Goal: Task Accomplishment & Management: Manage account settings

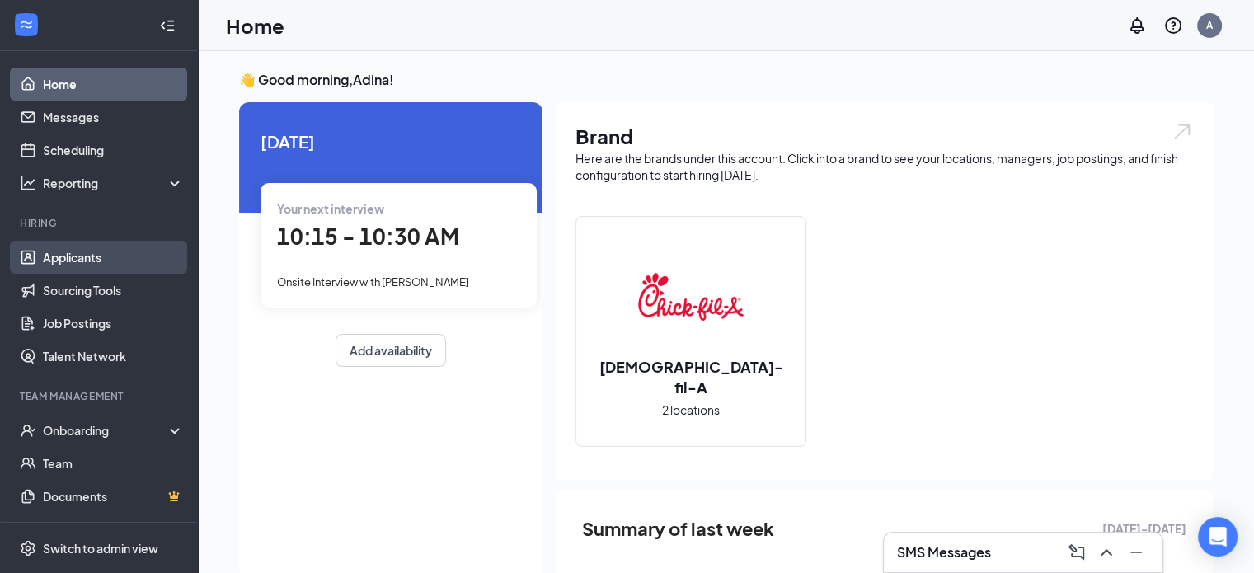
click at [61, 266] on link "Applicants" at bounding box center [113, 257] width 141 height 33
click at [106, 264] on link "Applicants" at bounding box center [113, 257] width 141 height 33
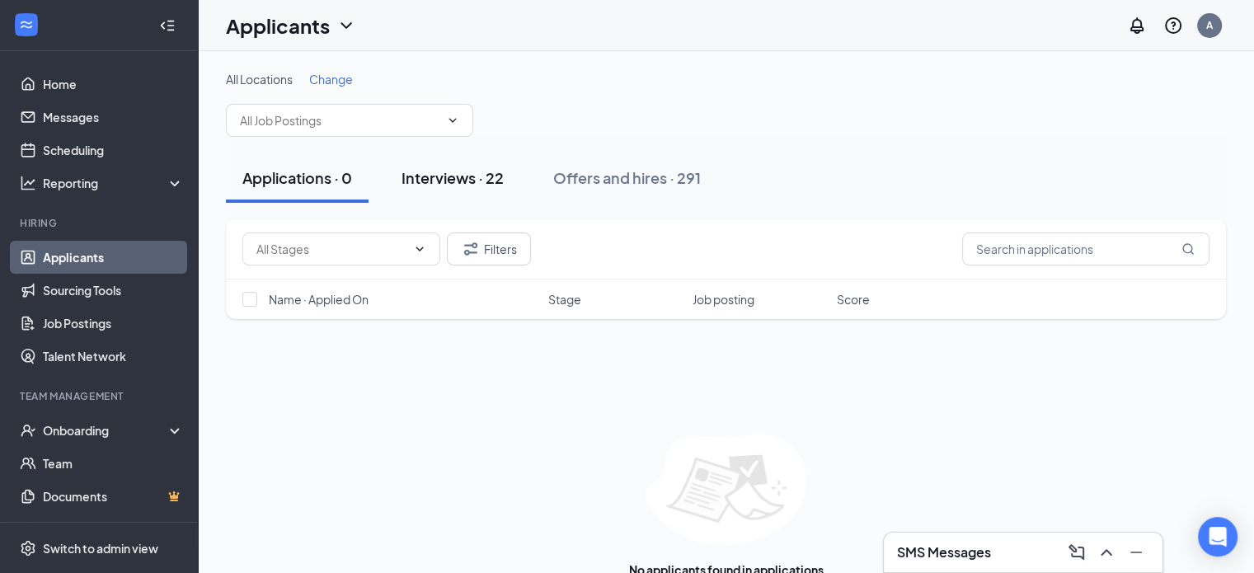
click at [462, 186] on div "Interviews · 22" at bounding box center [453, 177] width 102 height 21
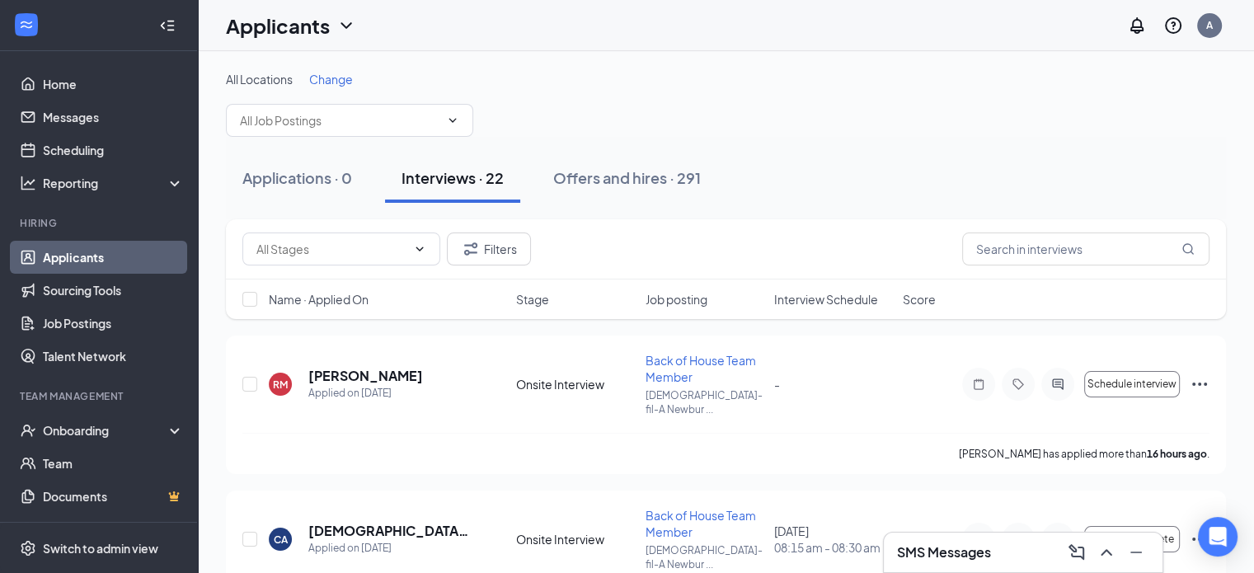
click at [793, 298] on span "Interview Schedule" at bounding box center [826, 299] width 104 height 16
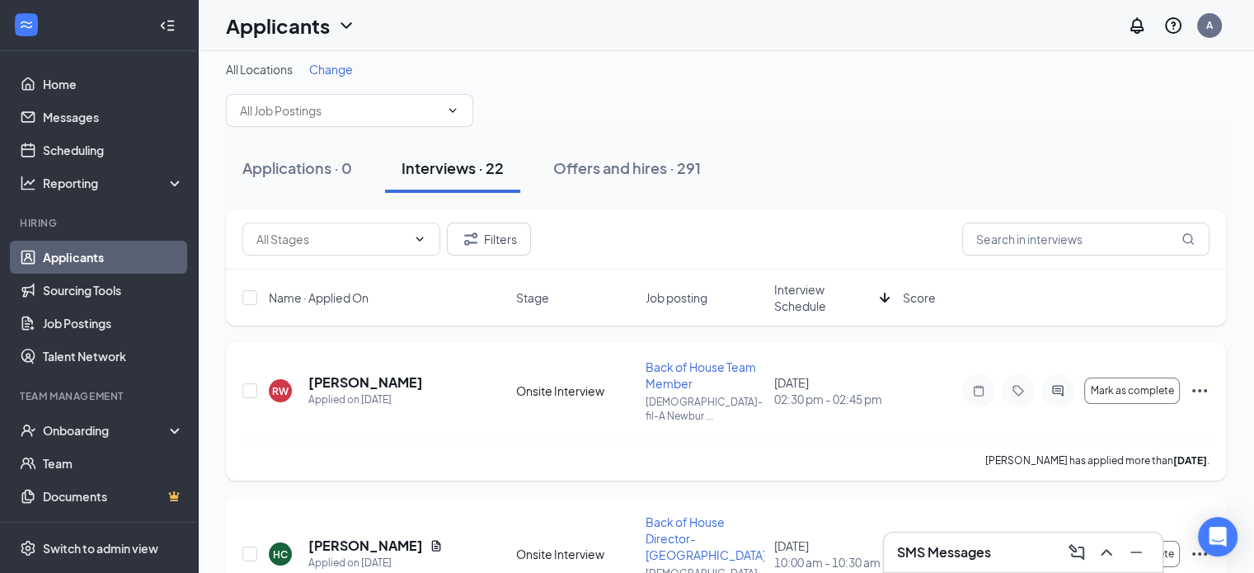
scroll to position [12, 0]
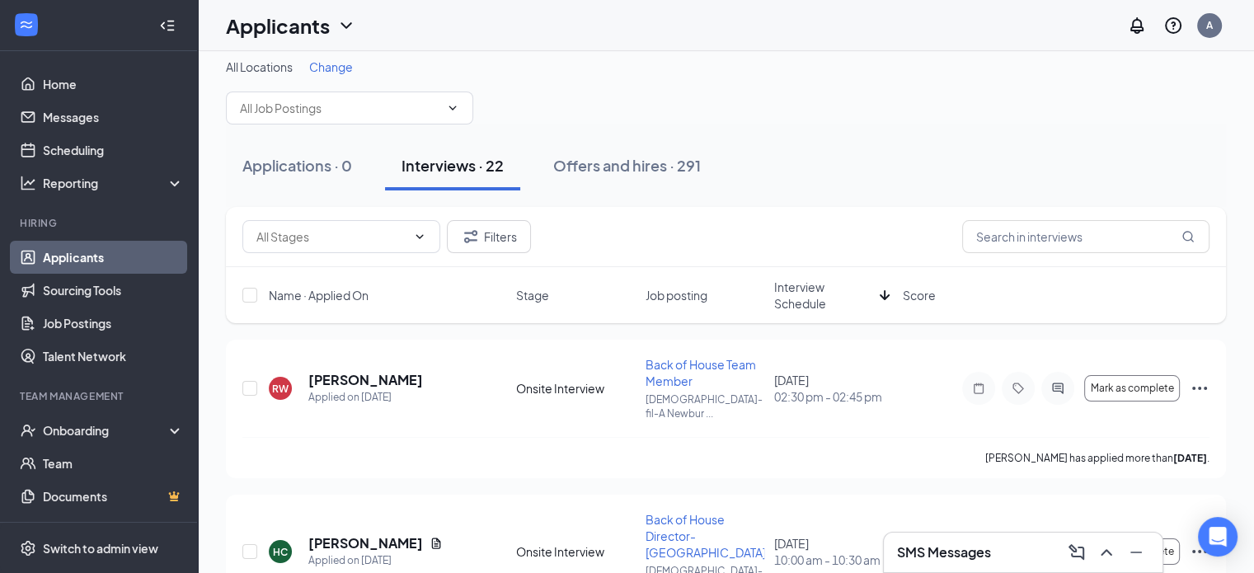
click at [802, 308] on span "Interview Schedule" at bounding box center [823, 295] width 99 height 33
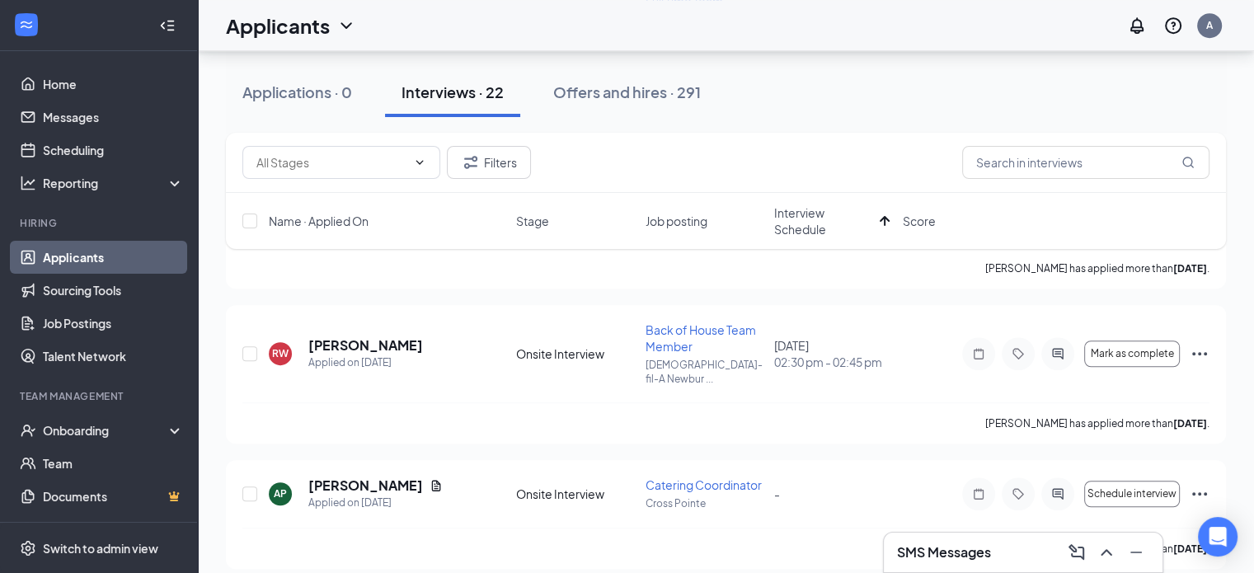
scroll to position [1132, 0]
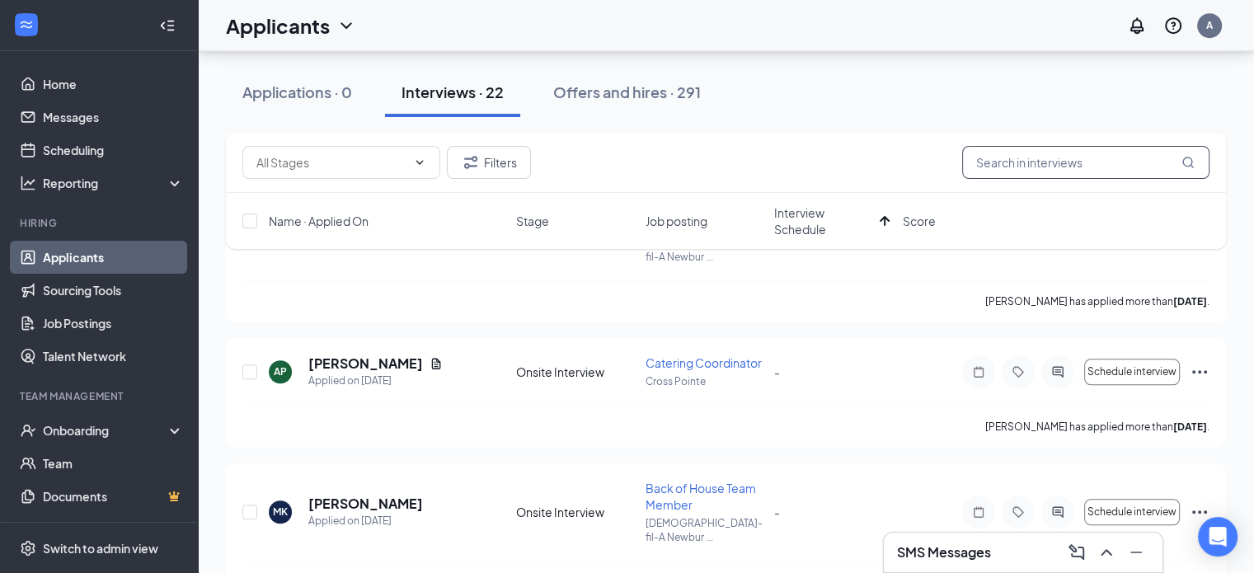
click at [1035, 158] on input "text" at bounding box center [1085, 162] width 247 height 33
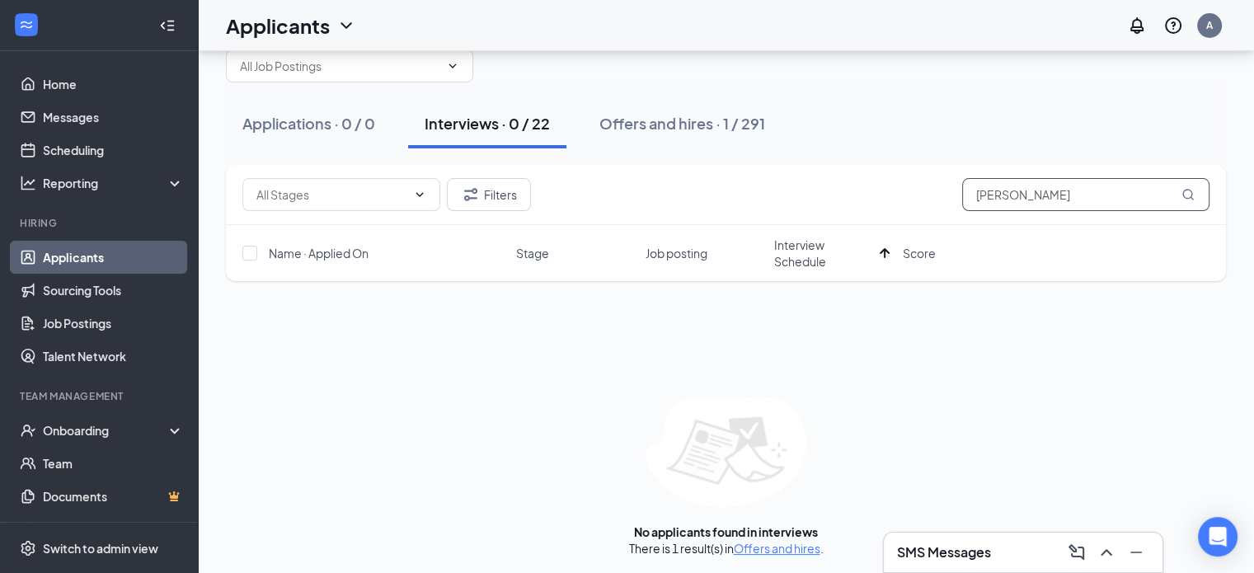
scroll to position [56, 0]
type input "[PERSON_NAME]"
click at [666, 111] on div "Offers and hires · 1 / 291" at bounding box center [683, 121] width 166 height 21
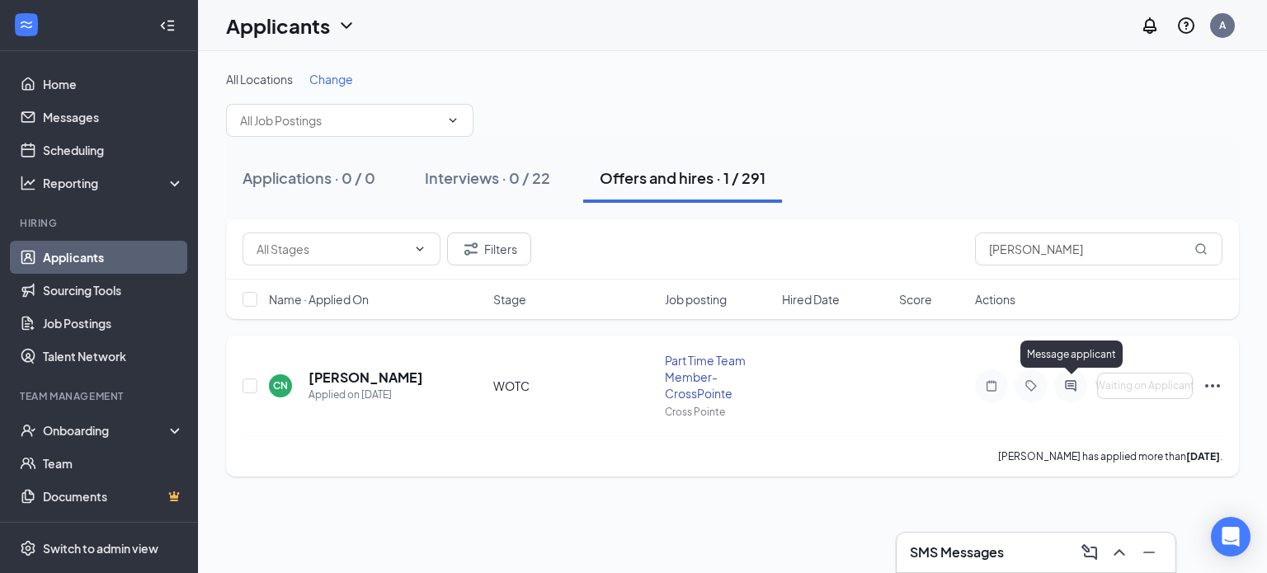
click at [1071, 388] on icon "ActiveChat" at bounding box center [1070, 385] width 11 height 11
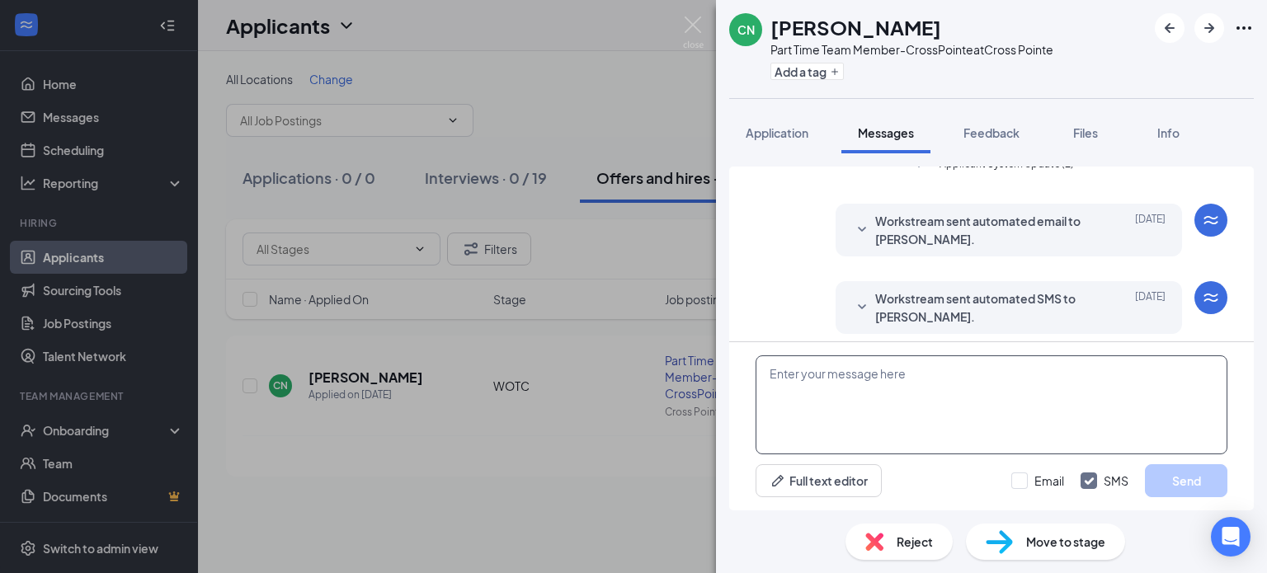
scroll to position [545, 0]
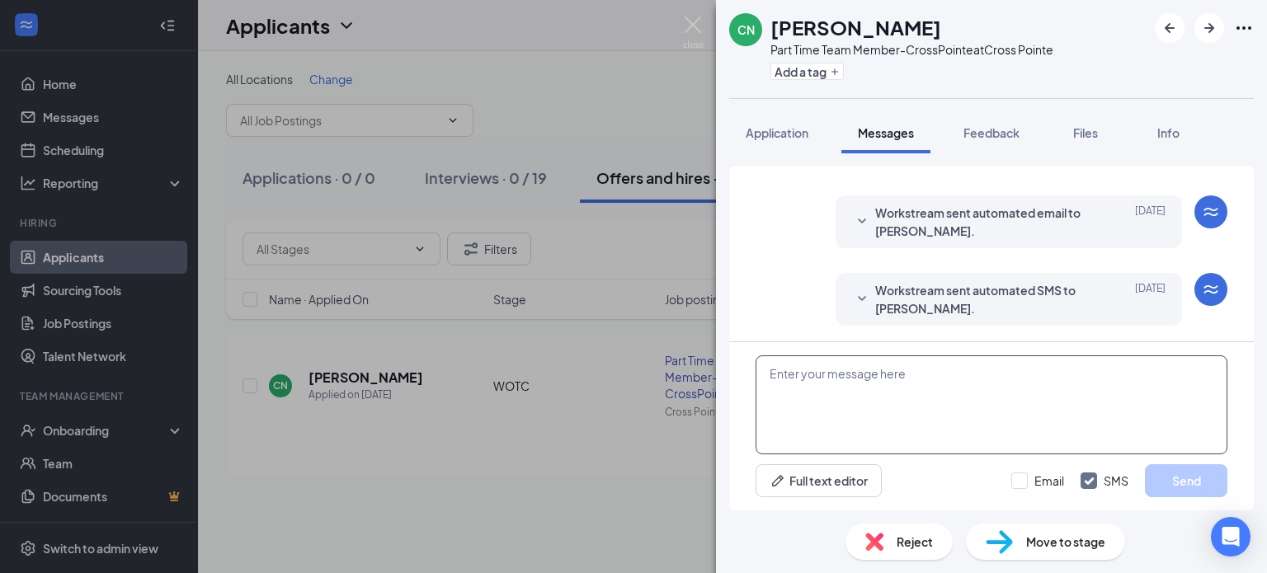
click at [818, 385] on textarea at bounding box center [991, 404] width 472 height 99
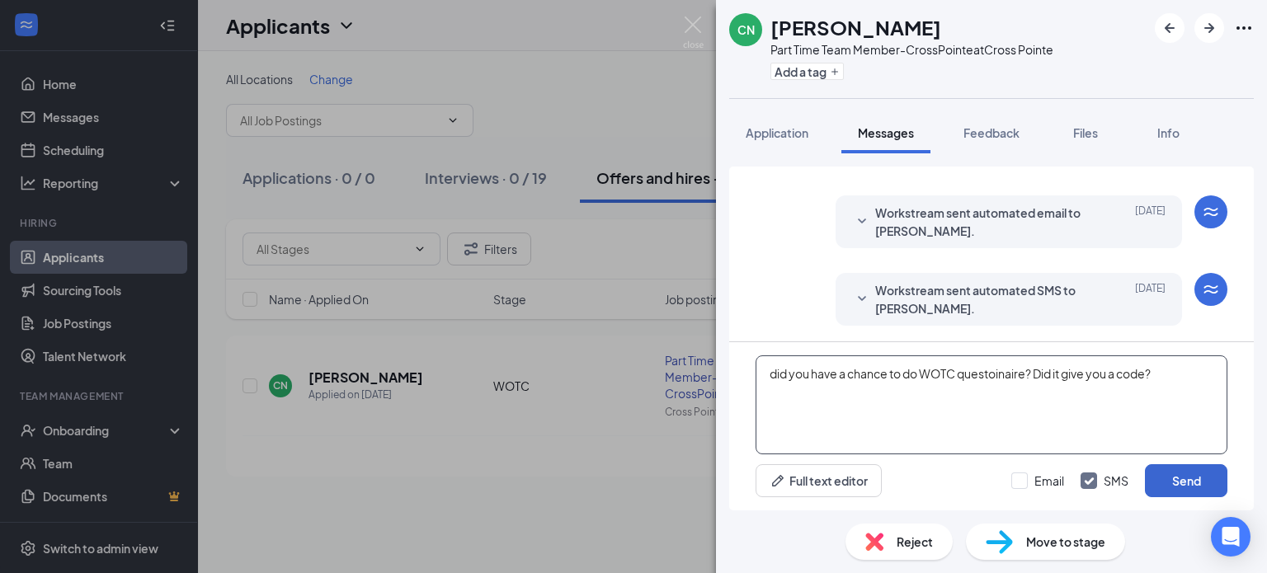
type textarea "did you have a chance to do WOTC questoinaire? Did it give you a code?"
click at [1173, 473] on button "Send" at bounding box center [1186, 480] width 82 height 33
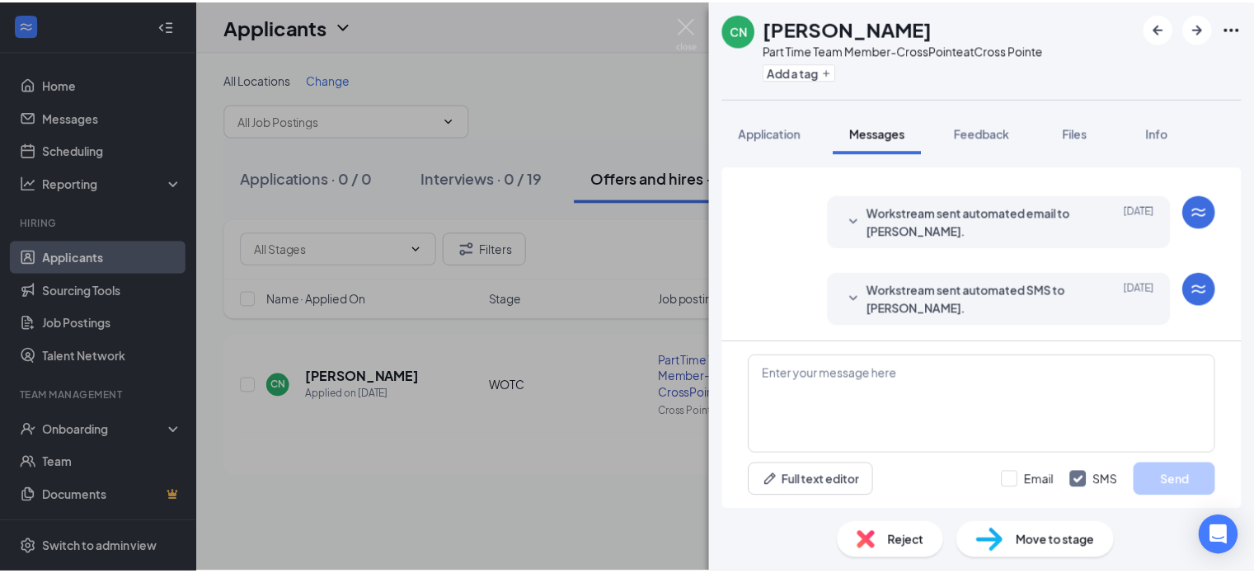
scroll to position [652, 0]
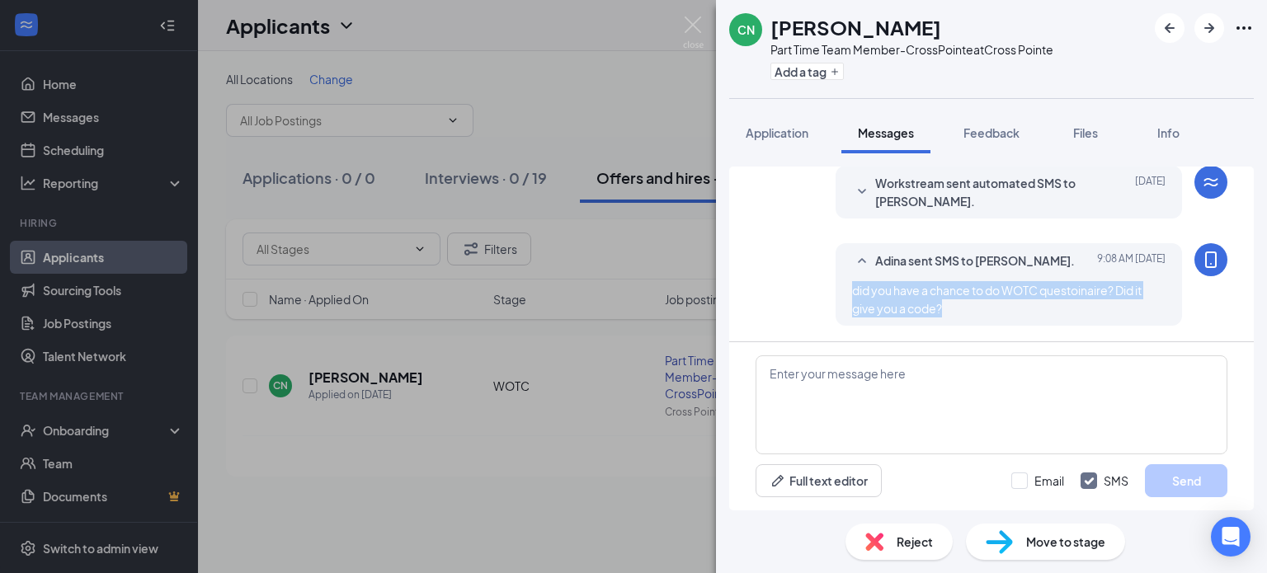
drag, startPoint x: 933, startPoint y: 306, endPoint x: 835, endPoint y: 293, distance: 98.2
click at [835, 293] on div "Adina sent SMS to [PERSON_NAME]. [DATE] 9:08 AM did you have a chance to do WOT…" at bounding box center [1008, 284] width 346 height 82
copy span "did you have a chance to do WOTC questoinaire? Did it give you a code?"
click at [699, 21] on img at bounding box center [693, 32] width 21 height 32
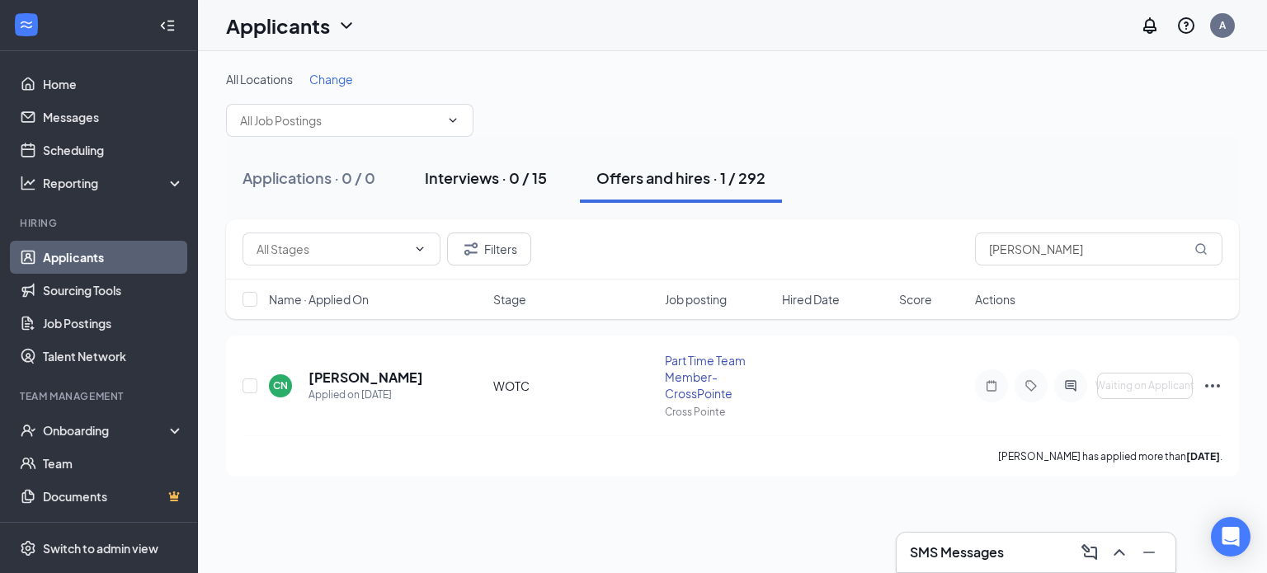
click at [512, 187] on div "Interviews · 0 / 15" at bounding box center [486, 177] width 122 height 21
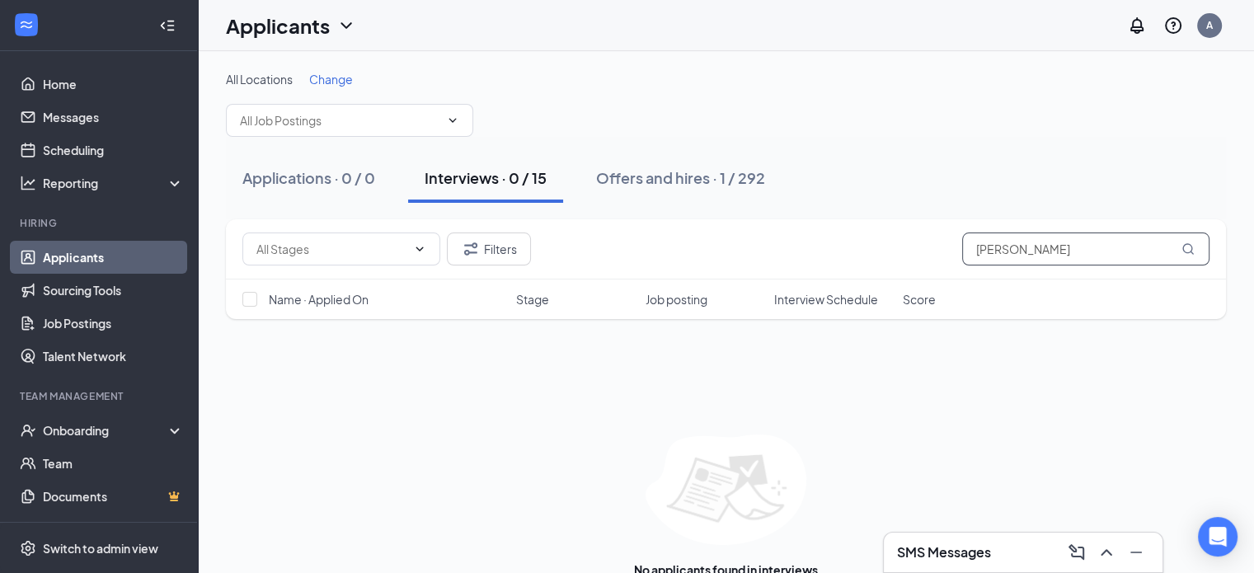
drag, startPoint x: 1056, startPoint y: 246, endPoint x: 831, endPoint y: 283, distance: 227.4
click at [831, 283] on div "Filters [PERSON_NAME] Name · Applied On Stage Job posting Interview Schedule Sc…" at bounding box center [726, 269] width 1000 height 100
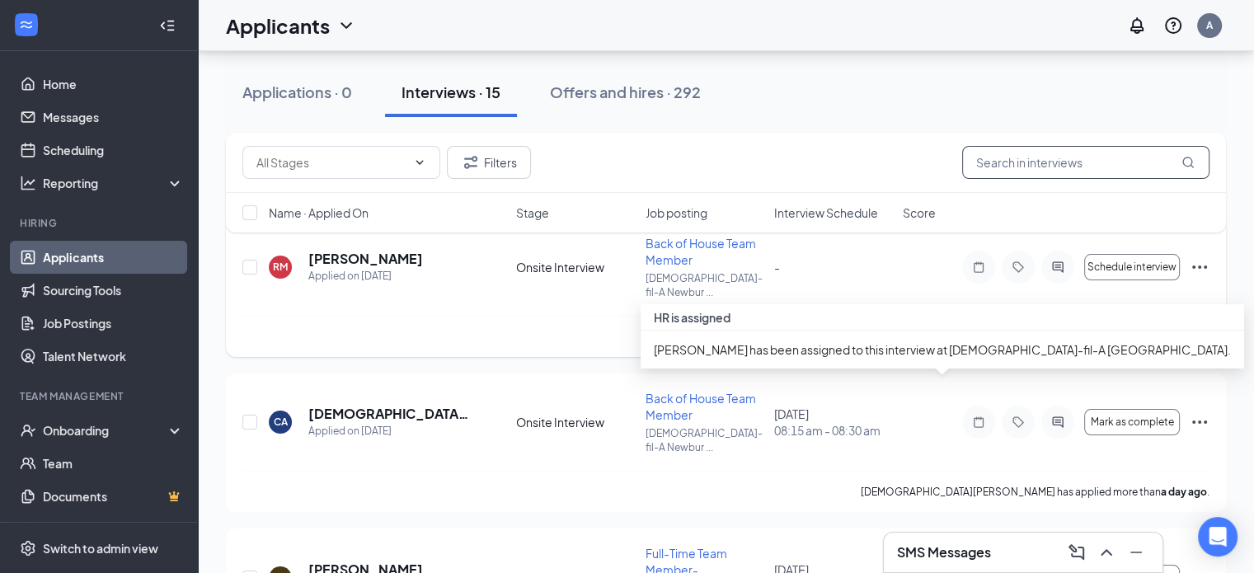
scroll to position [318, 0]
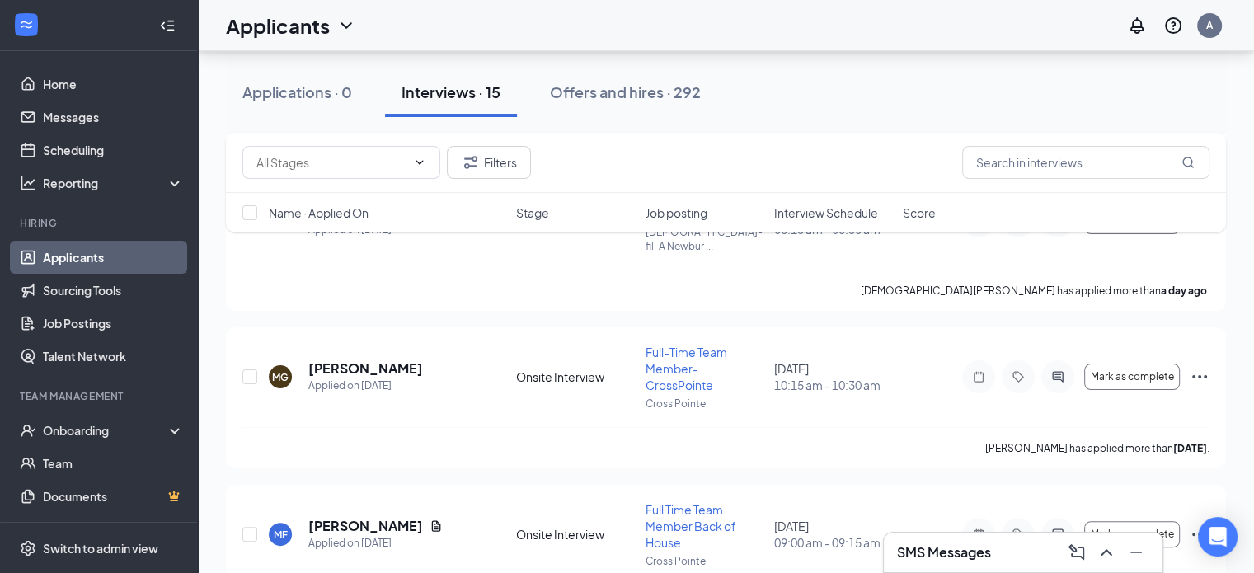
click at [546, 12] on div "Applicants A" at bounding box center [726, 25] width 1056 height 51
click at [836, 93] on div "Applications · 0 Interviews · 15 Offers and hires · 292" at bounding box center [726, 92] width 1000 height 49
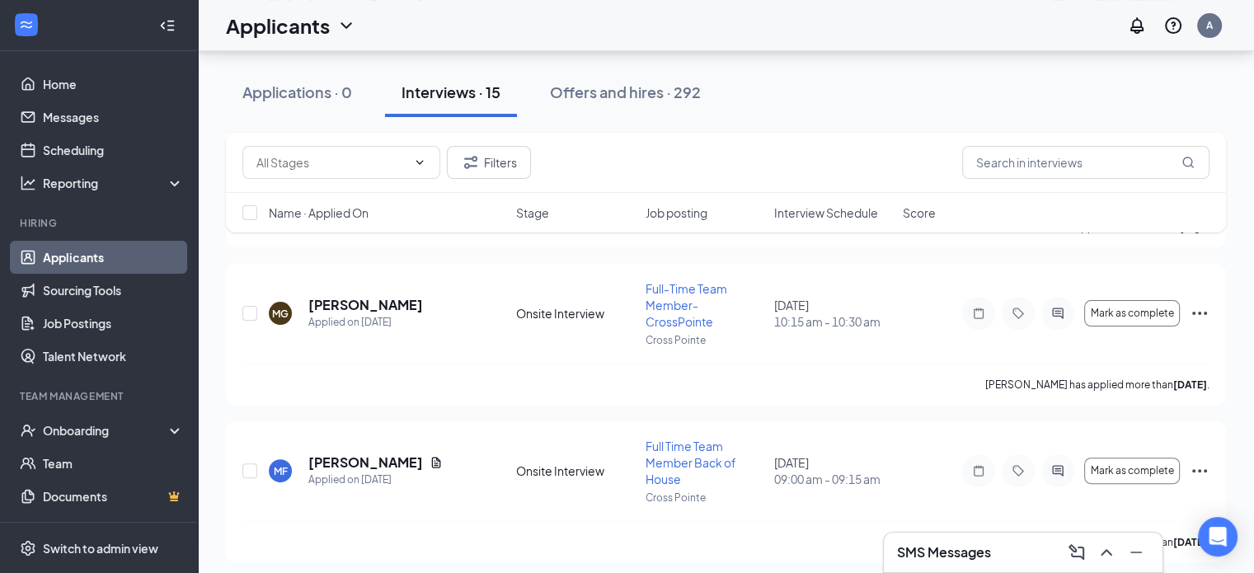
scroll to position [393, 0]
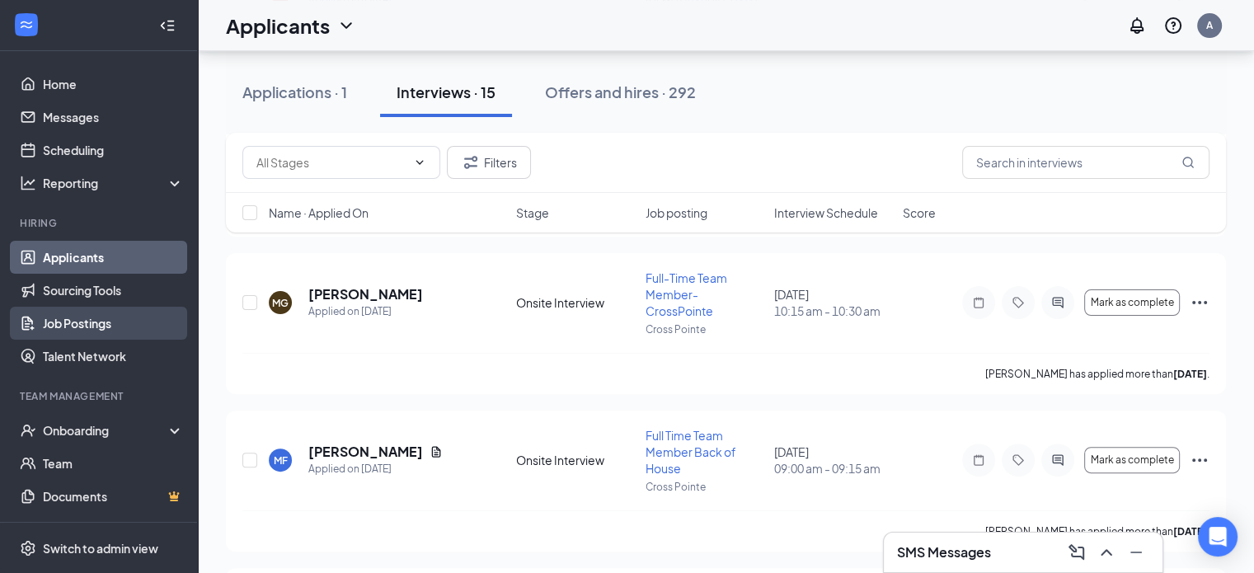
click at [90, 321] on link "Job Postings" at bounding box center [113, 323] width 141 height 33
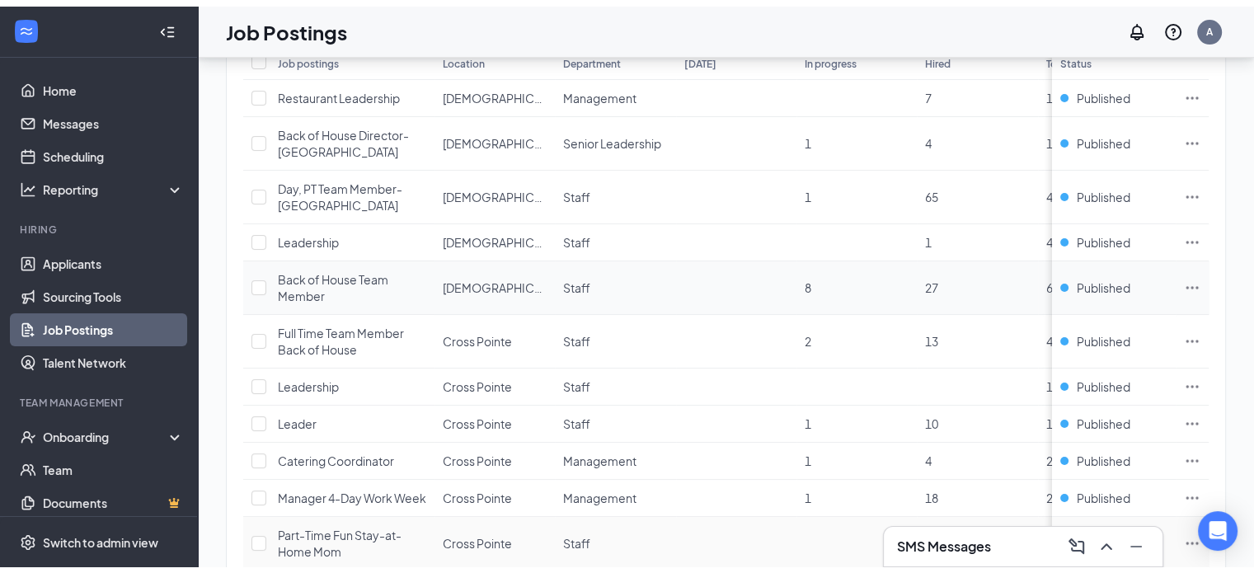
scroll to position [205, 0]
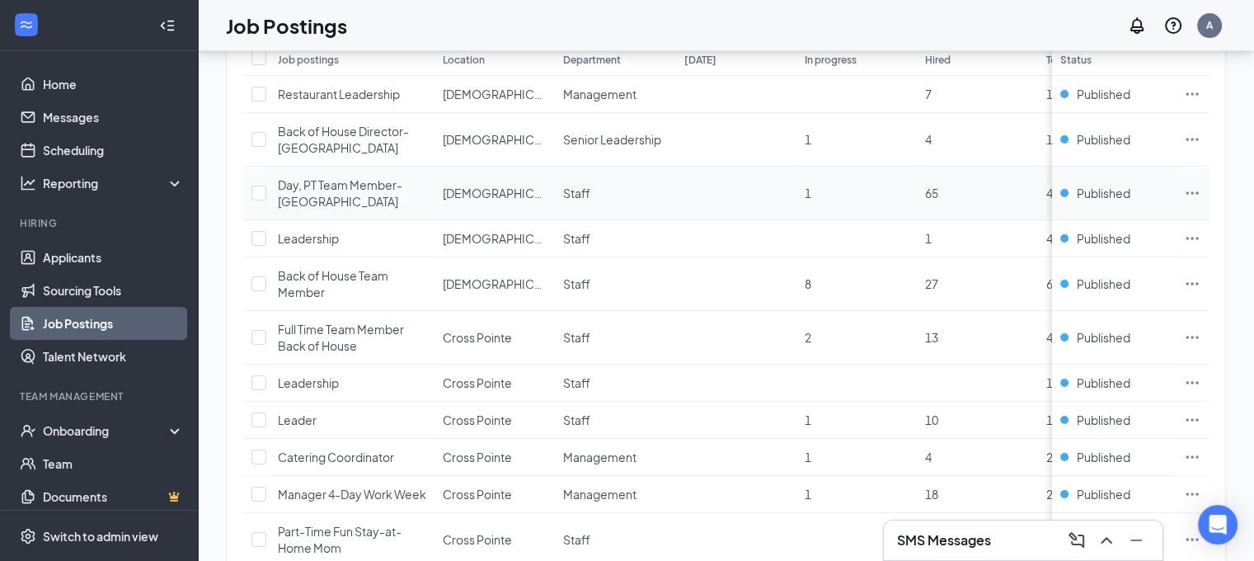
click at [340, 177] on span "Day, PT Team Member-[GEOGRAPHIC_DATA]" at bounding box center [340, 192] width 125 height 31
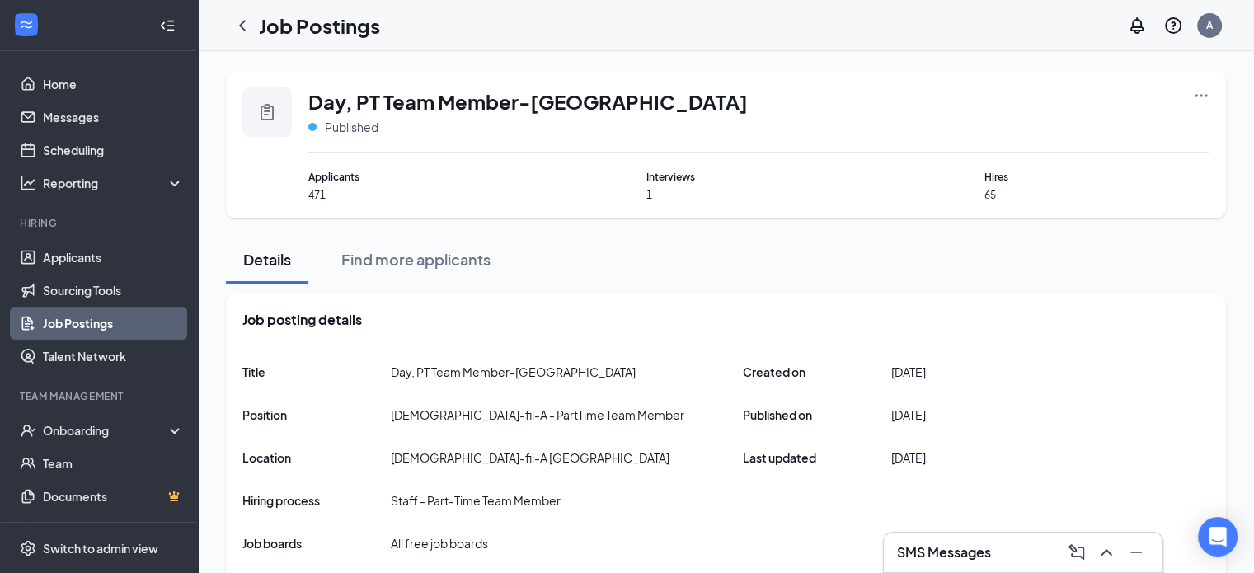
click at [1202, 93] on icon "Ellipses" at bounding box center [1201, 95] width 16 height 16
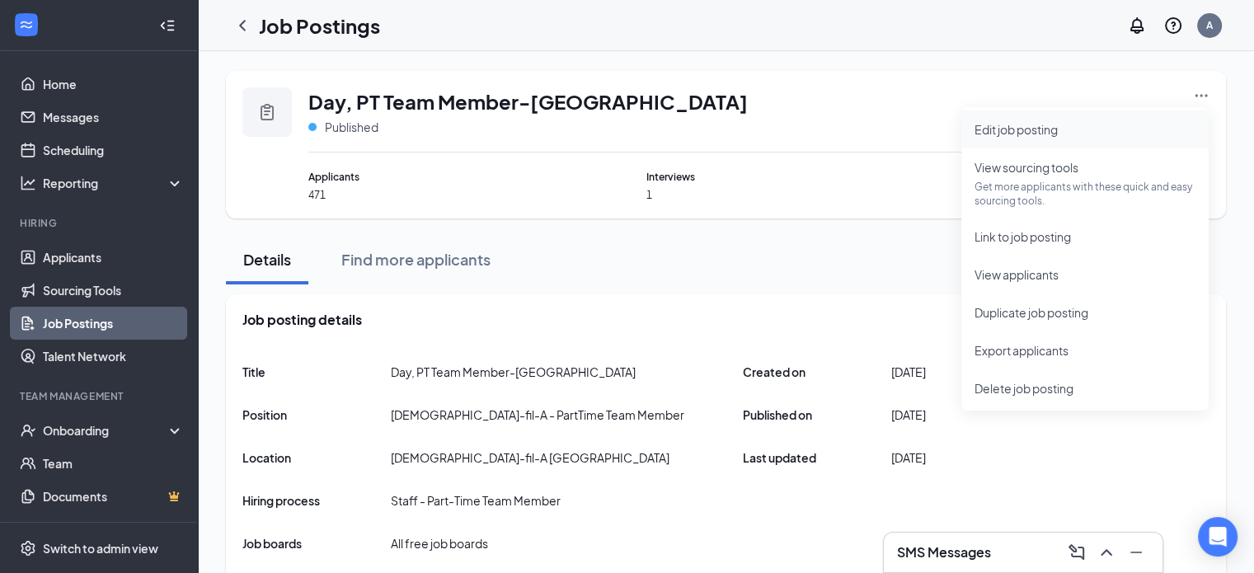
click at [1062, 129] on span "Edit job posting" at bounding box center [1085, 129] width 221 height 18
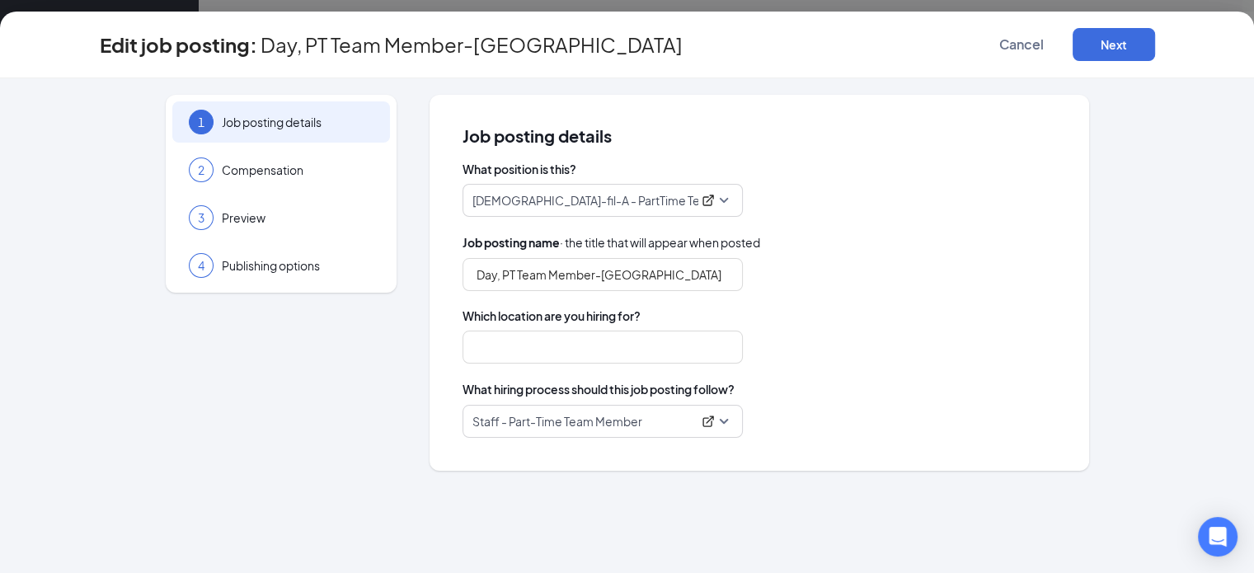
type input "[DEMOGRAPHIC_DATA]-fil-A [GEOGRAPHIC_DATA]"
click at [500, 271] on input "Day, PT Team Member-[GEOGRAPHIC_DATA]" at bounding box center [603, 274] width 280 height 33
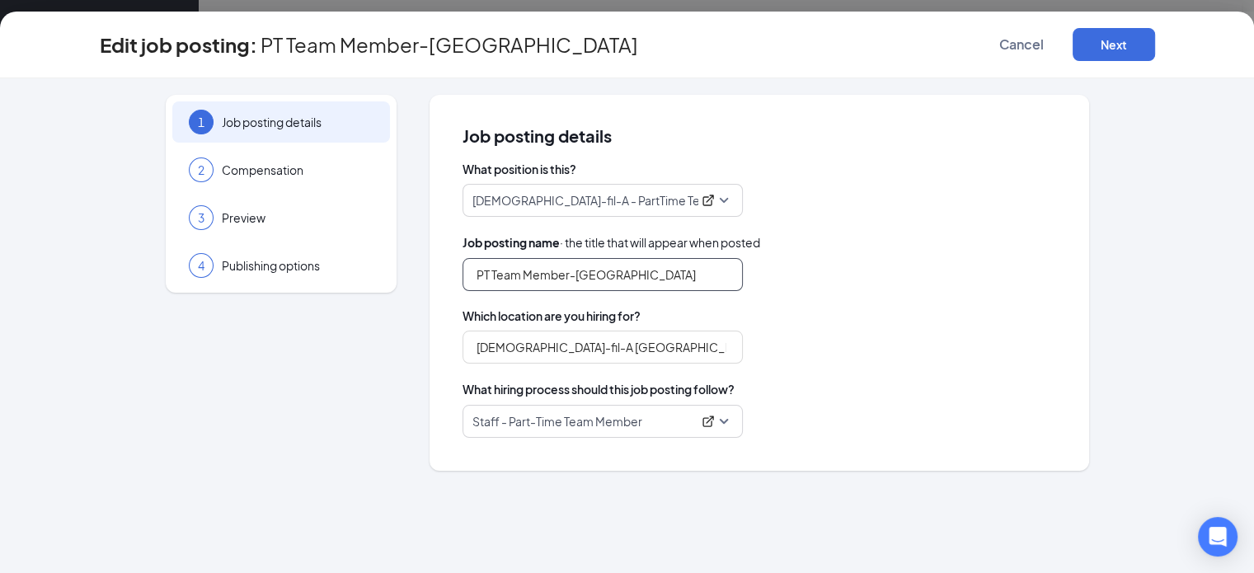
scroll to position [438, 0]
type input "PT Team Member-[GEOGRAPHIC_DATA]"
click at [1155, 42] on button "Next" at bounding box center [1114, 44] width 82 height 33
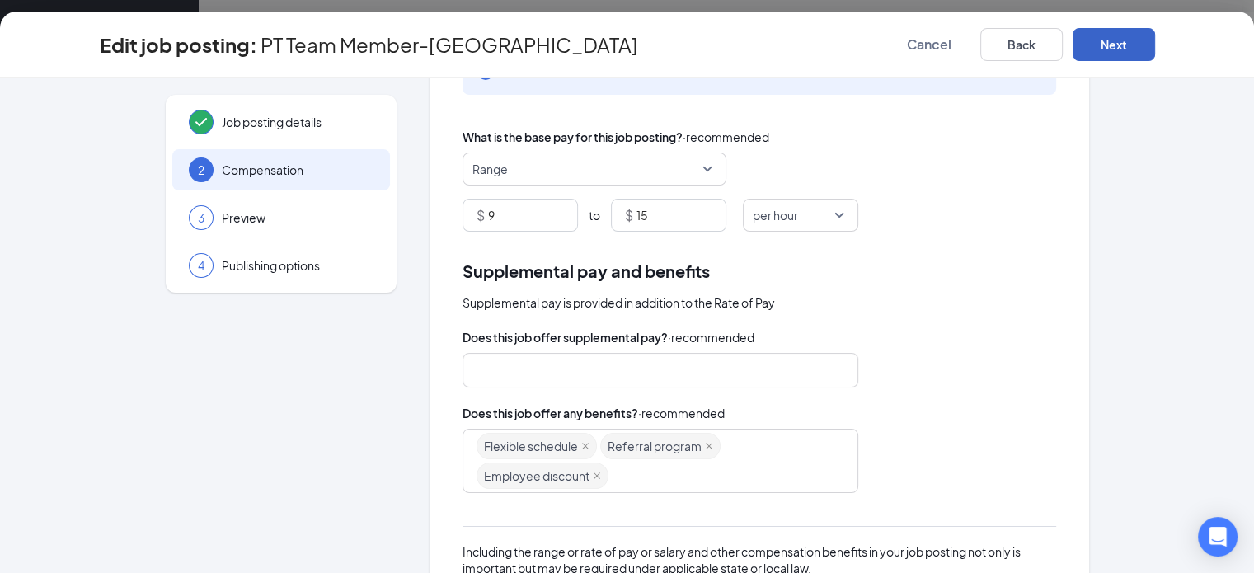
scroll to position [115, 0]
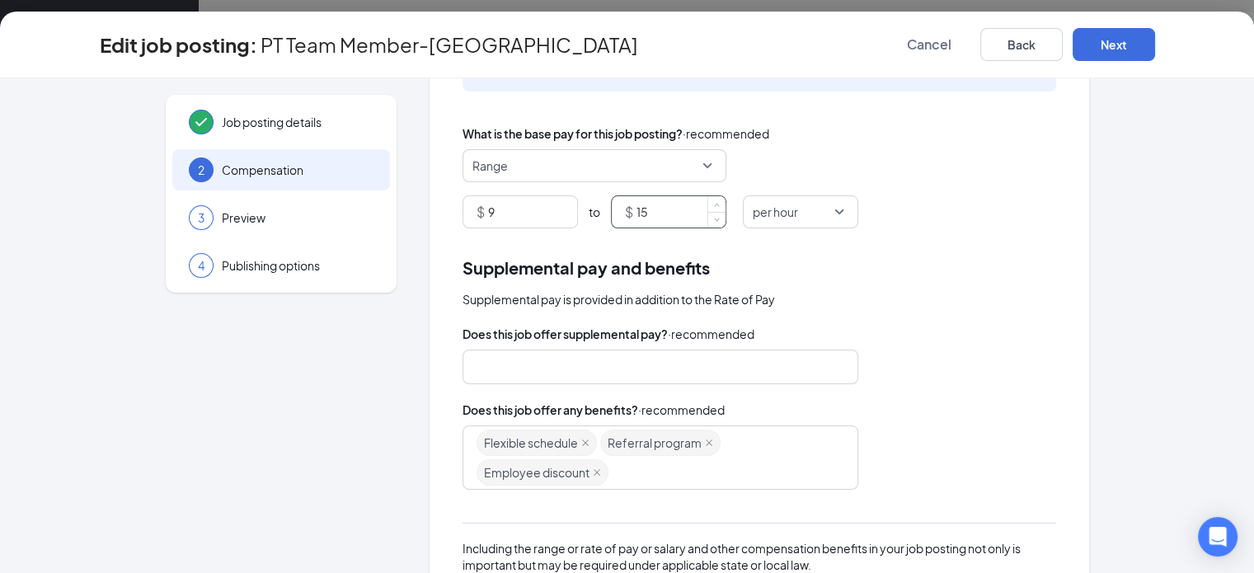
click at [643, 206] on input "15" at bounding box center [681, 211] width 89 height 31
click at [952, 277] on div "Supplemental pay and benefits" at bounding box center [760, 268] width 594 height 26
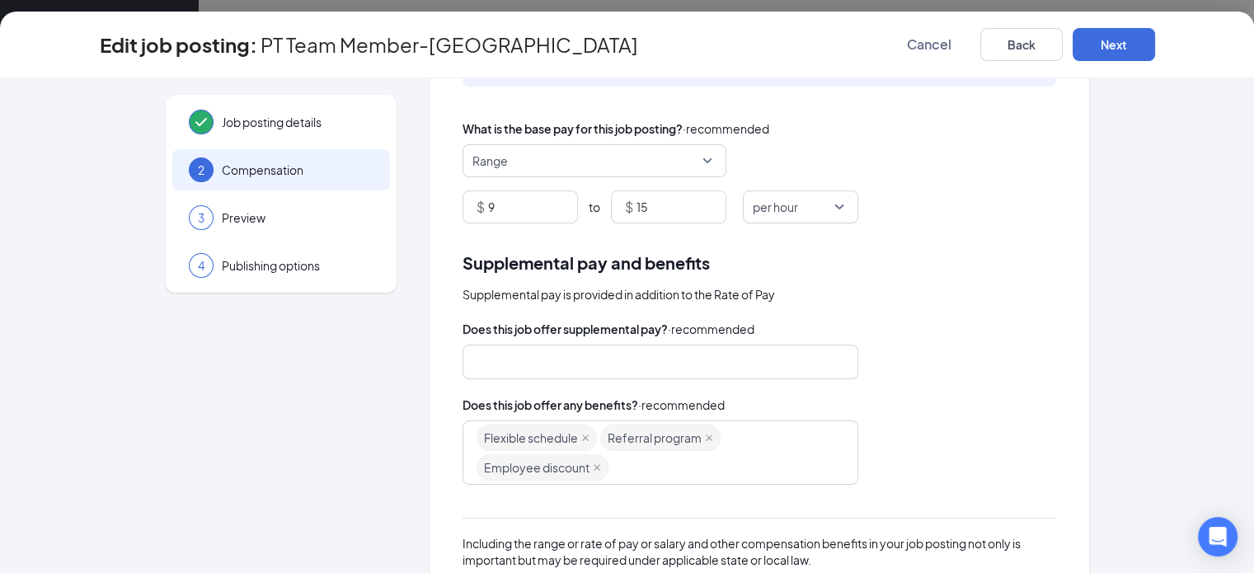
scroll to position [120, 0]
click at [1155, 45] on button "Next" at bounding box center [1114, 44] width 82 height 33
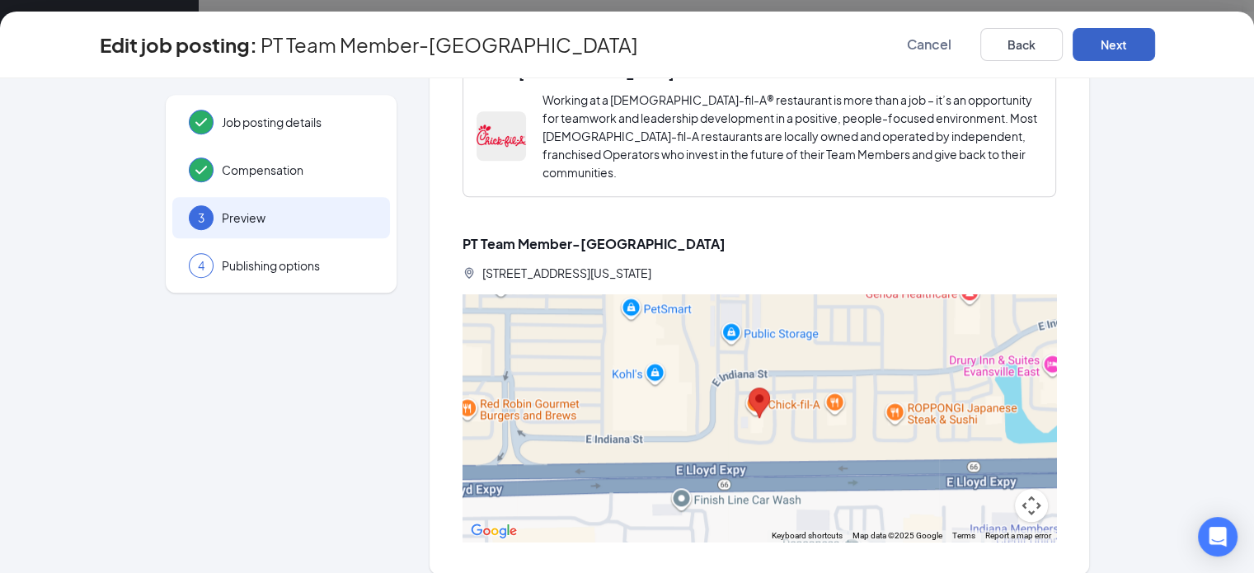
scroll to position [721, 0]
click at [1155, 43] on button "Next" at bounding box center [1114, 44] width 82 height 33
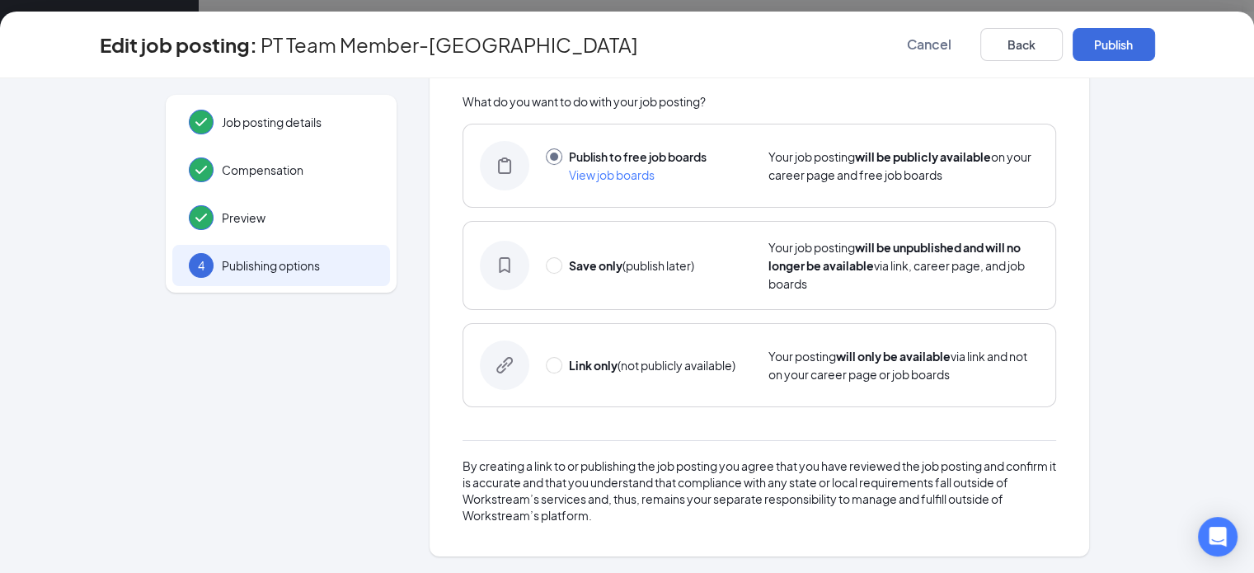
scroll to position [66, 0]
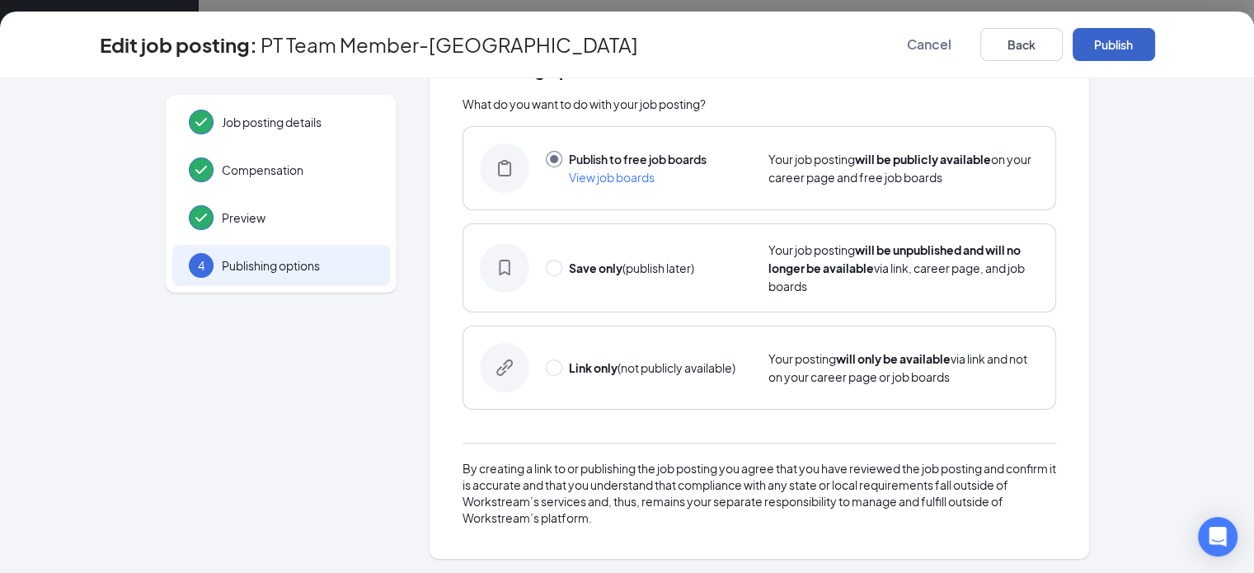
click at [1155, 48] on button "Publish" at bounding box center [1114, 44] width 82 height 33
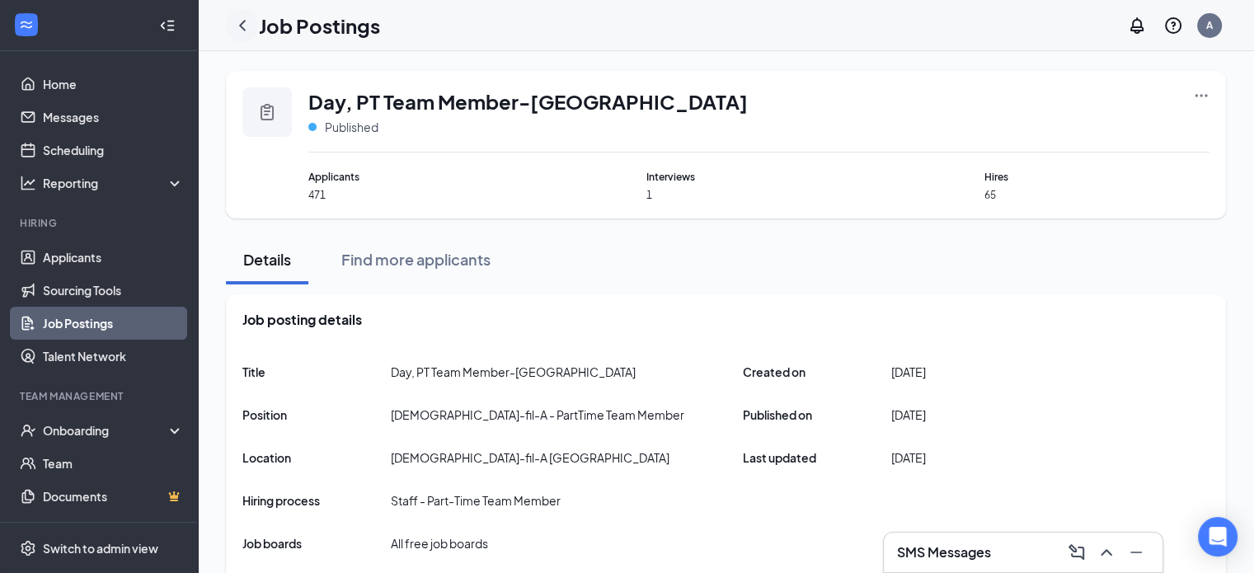
click at [244, 23] on icon "ChevronLeft" at bounding box center [243, 26] width 20 height 20
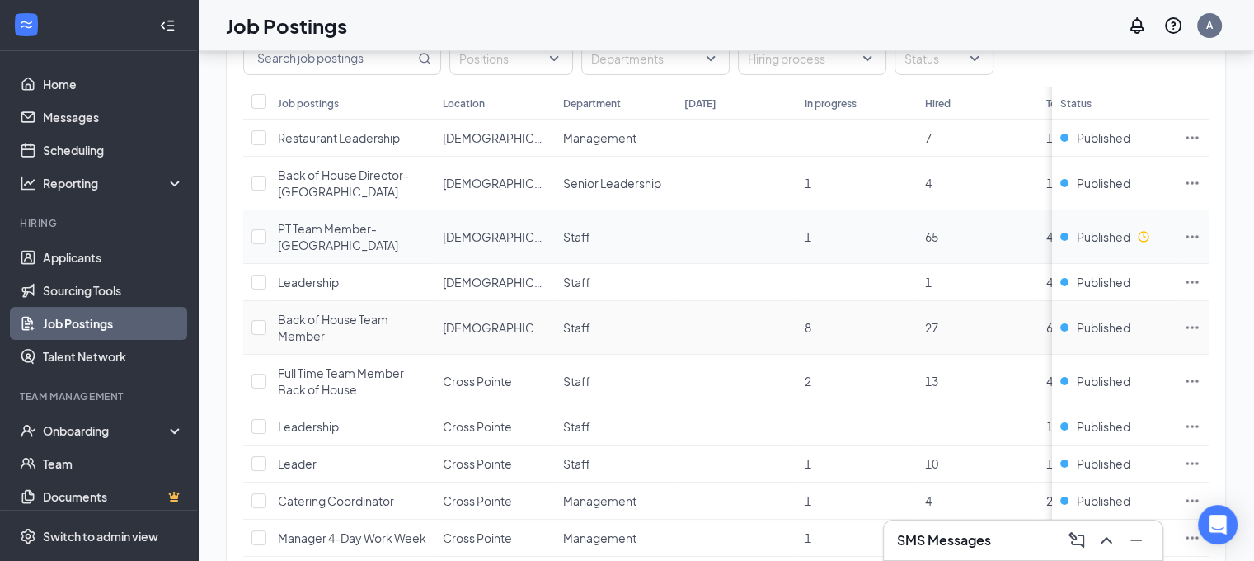
scroll to position [165, 0]
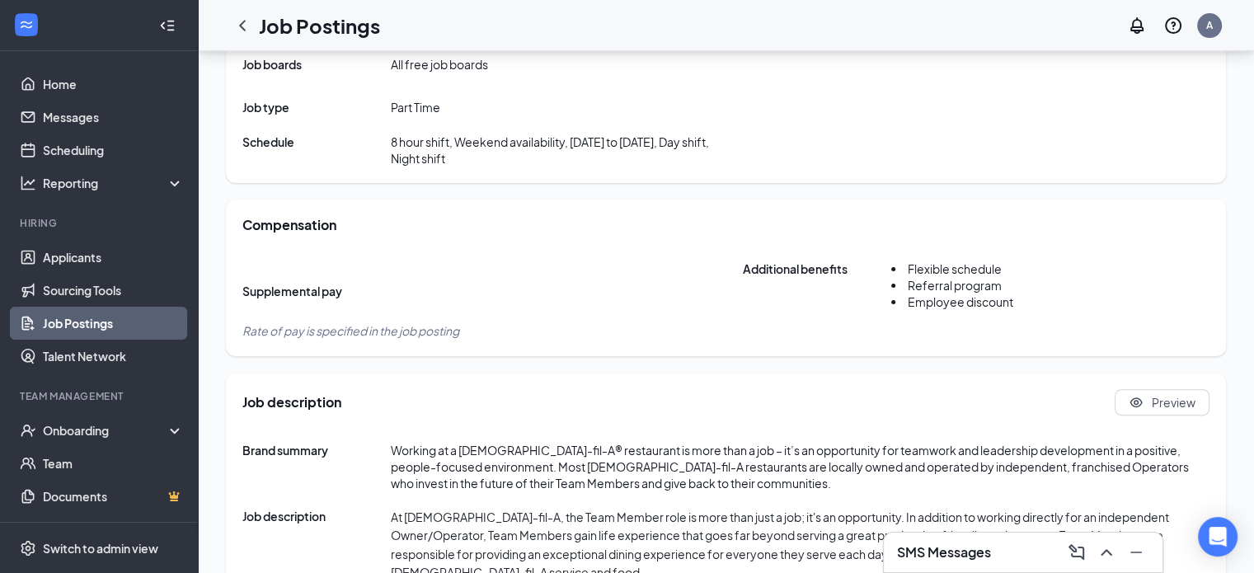
scroll to position [419, 0]
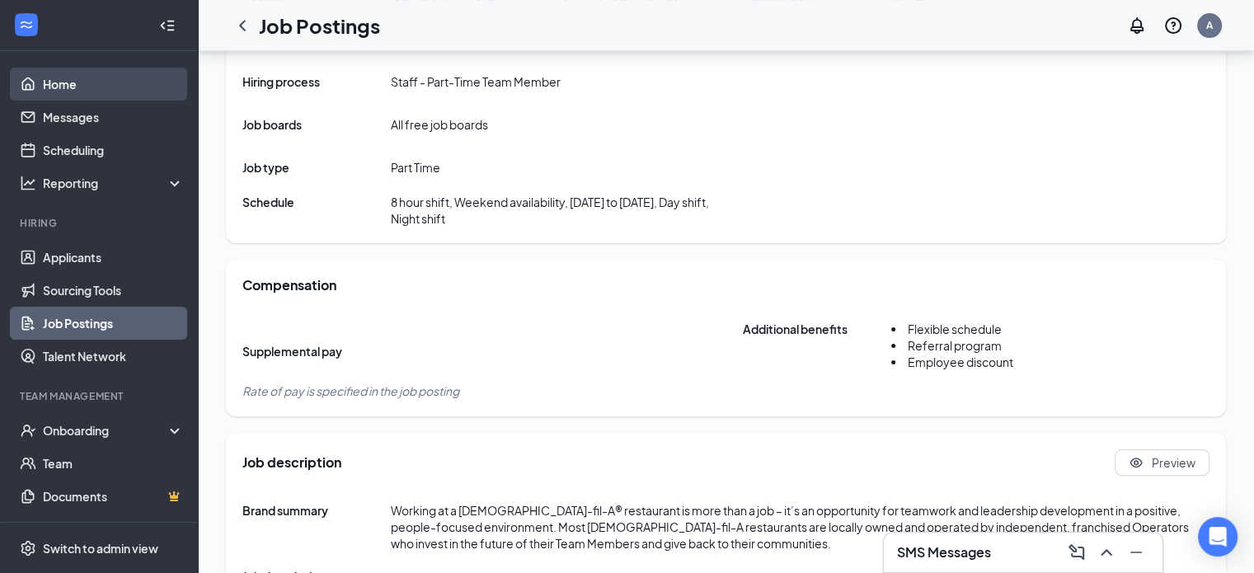
click at [69, 87] on link "Home" at bounding box center [113, 84] width 141 height 33
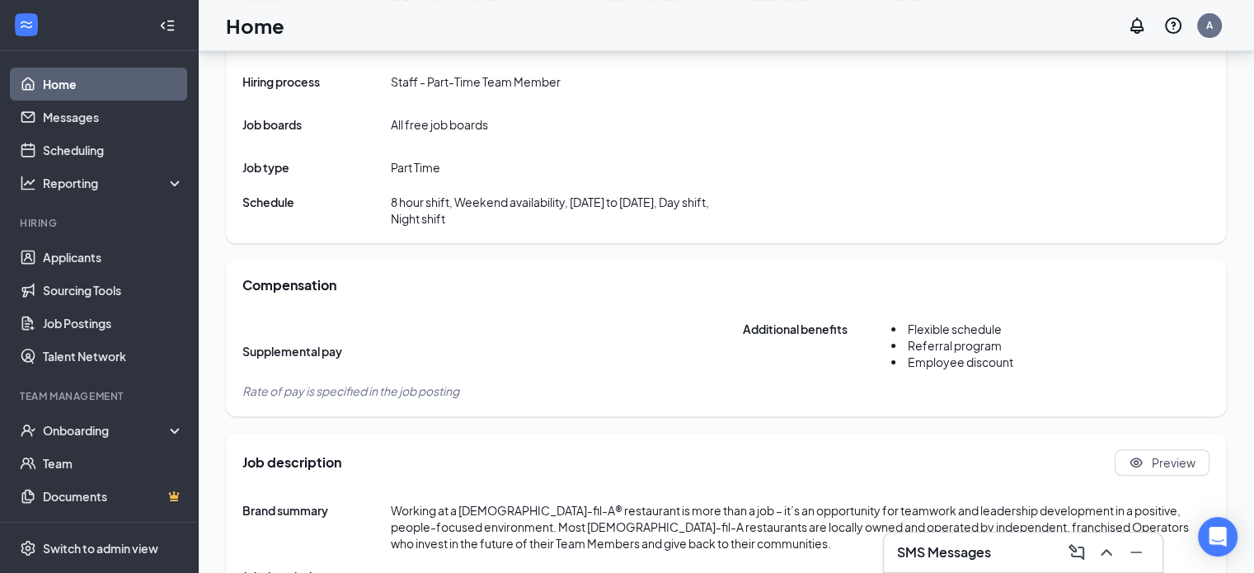
scroll to position [232, 0]
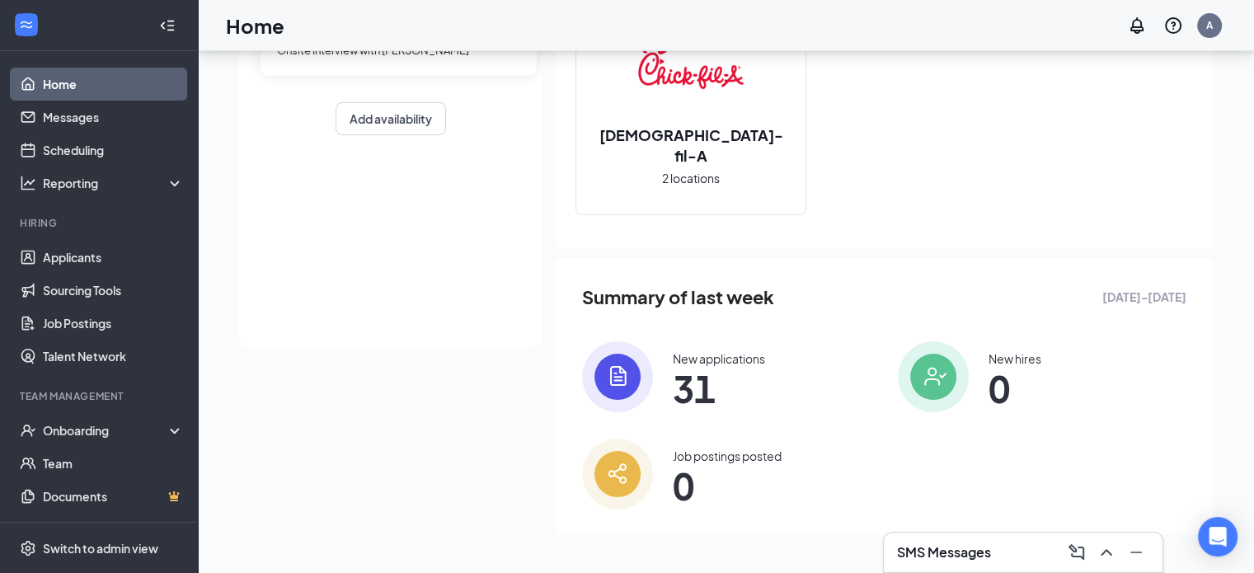
click at [366, 322] on div "[DATE] Your next interview 10:15 - 10:30 AM Onsite Interview with [PERSON_NAME]…" at bounding box center [391, 110] width 304 height 478
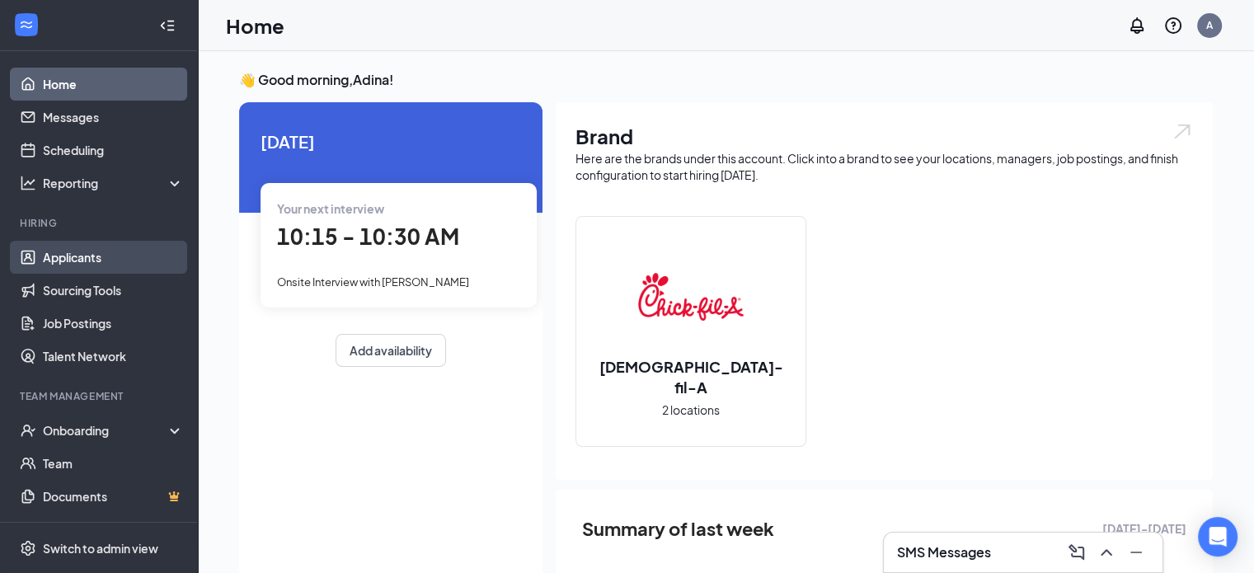
click at [120, 252] on link "Applicants" at bounding box center [113, 257] width 141 height 33
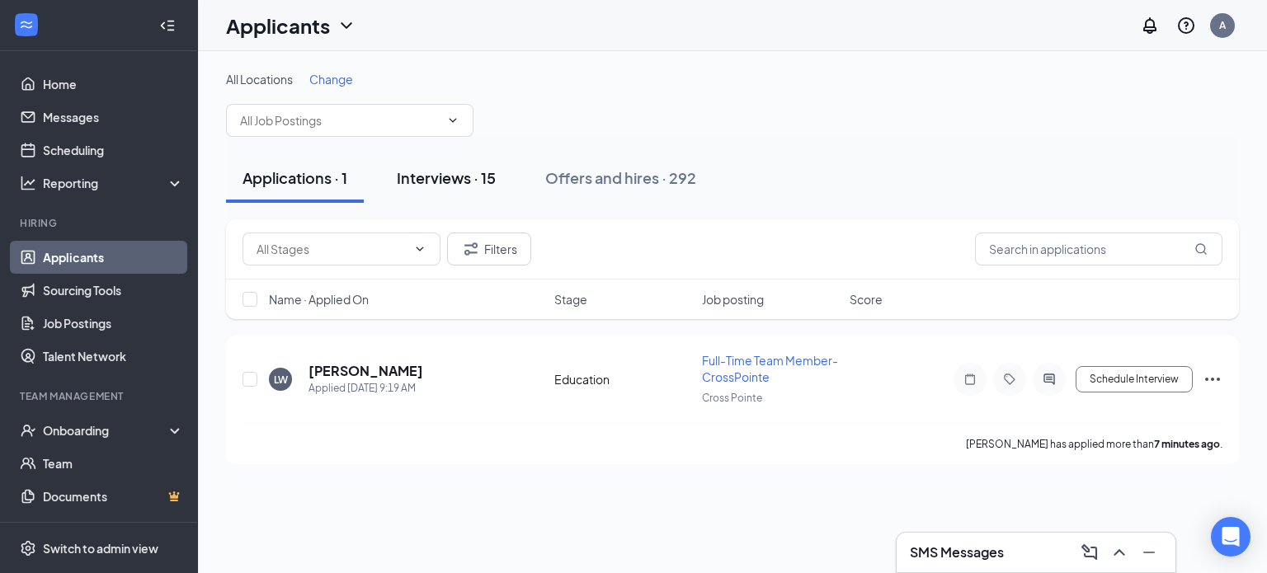
click at [448, 167] on div "Interviews · 15" at bounding box center [446, 177] width 99 height 21
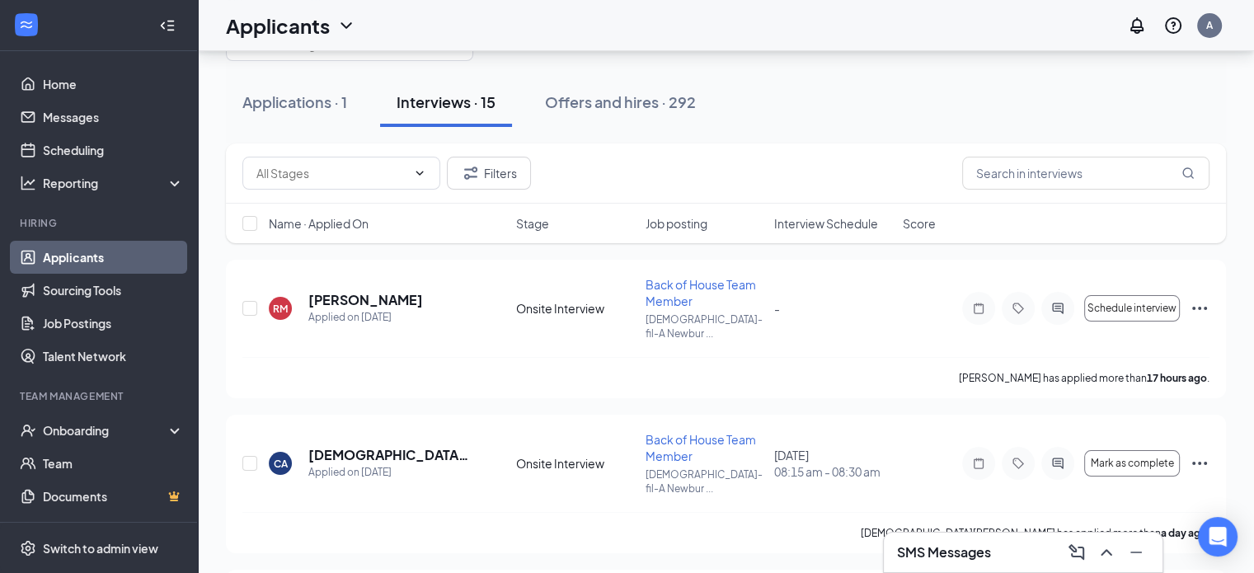
scroll to position [86, 0]
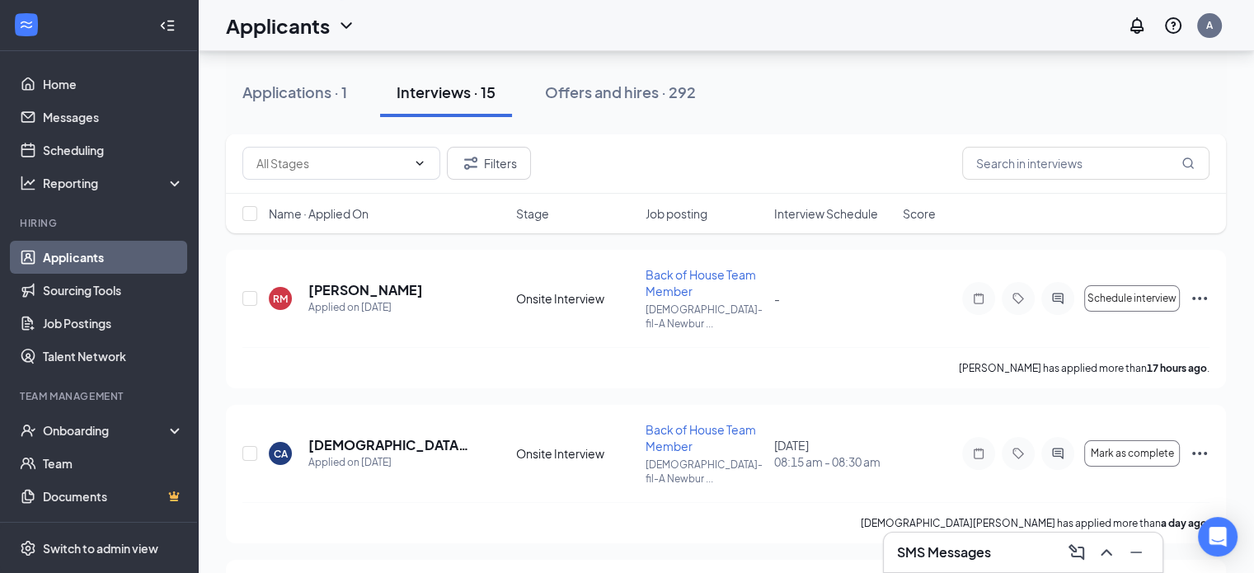
click at [815, 212] on span "Interview Schedule" at bounding box center [826, 213] width 104 height 16
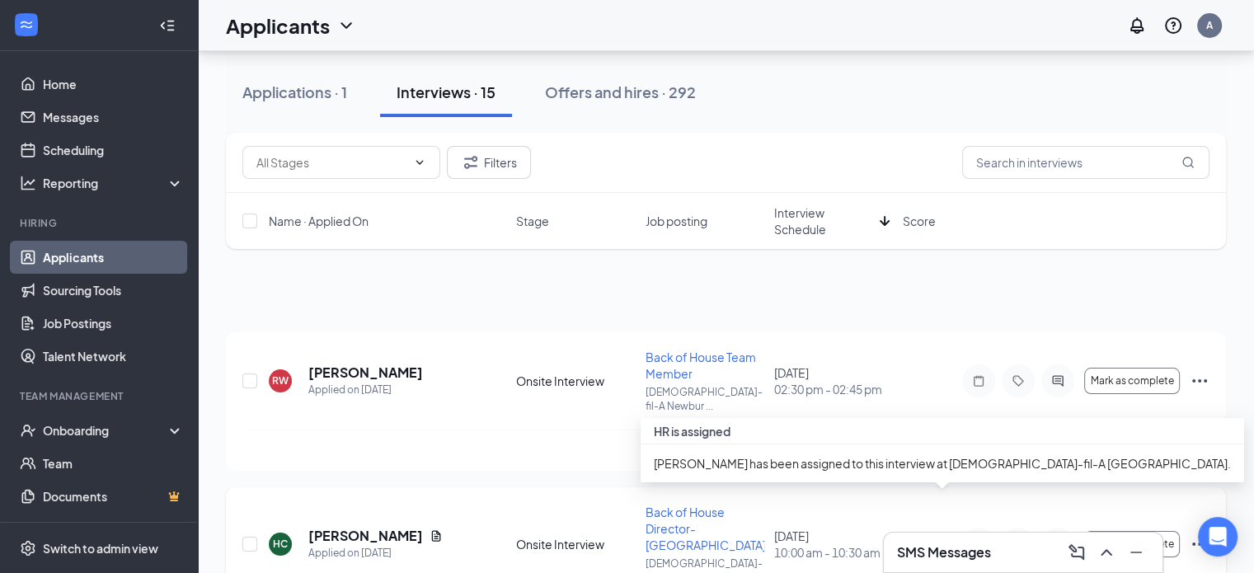
scroll to position [7, 0]
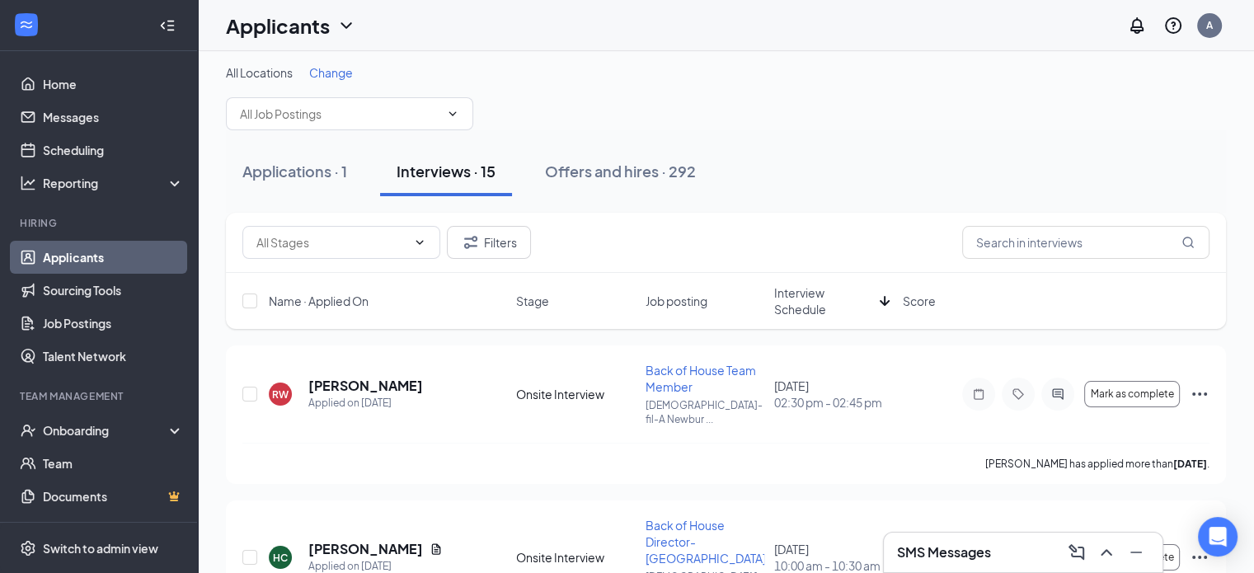
click at [798, 296] on span "Interview Schedule" at bounding box center [823, 301] width 99 height 33
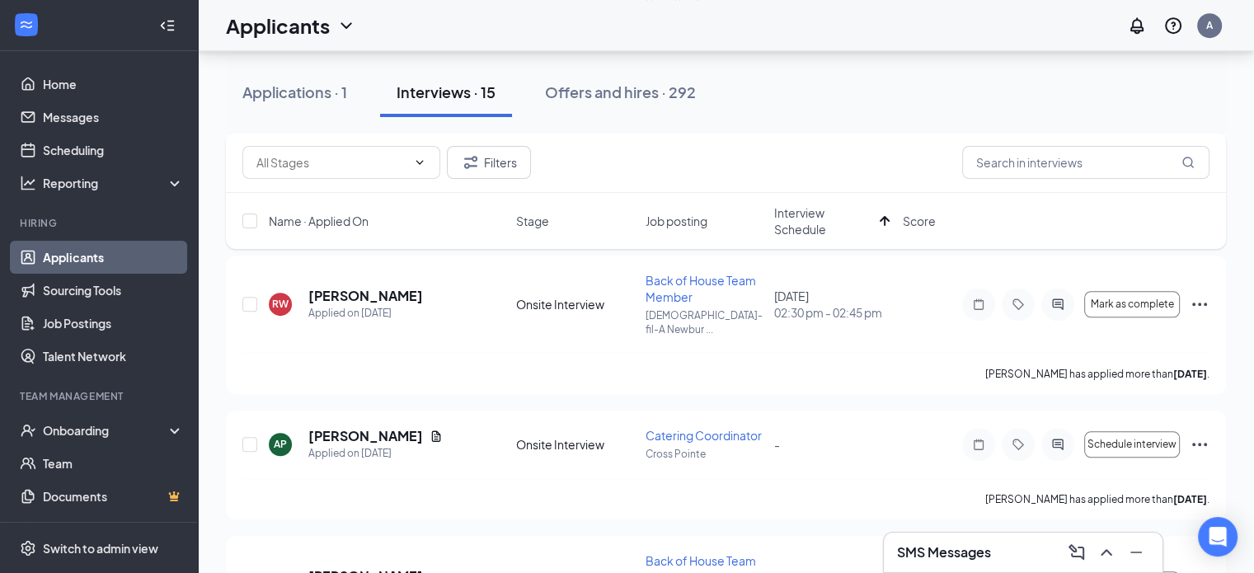
scroll to position [1061, 0]
click at [323, 103] on button "Applications · 1" at bounding box center [295, 92] width 138 height 49
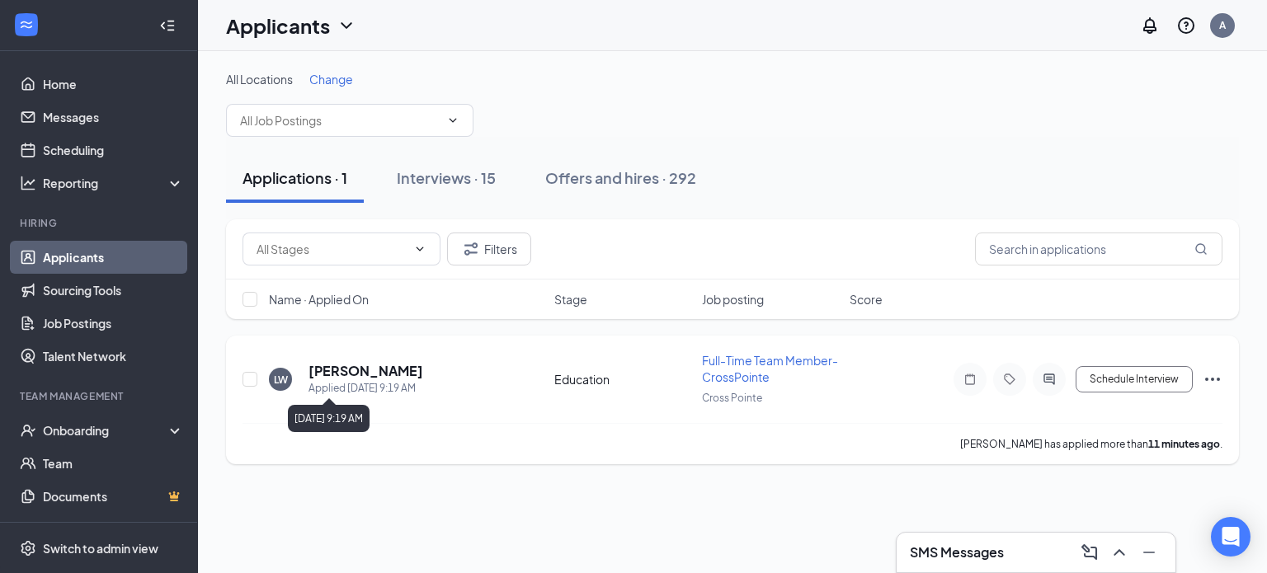
click at [346, 383] on div "Applied [DATE] 9:19 AM" at bounding box center [365, 388] width 115 height 16
click at [346, 376] on h5 "[PERSON_NAME]" at bounding box center [365, 371] width 115 height 18
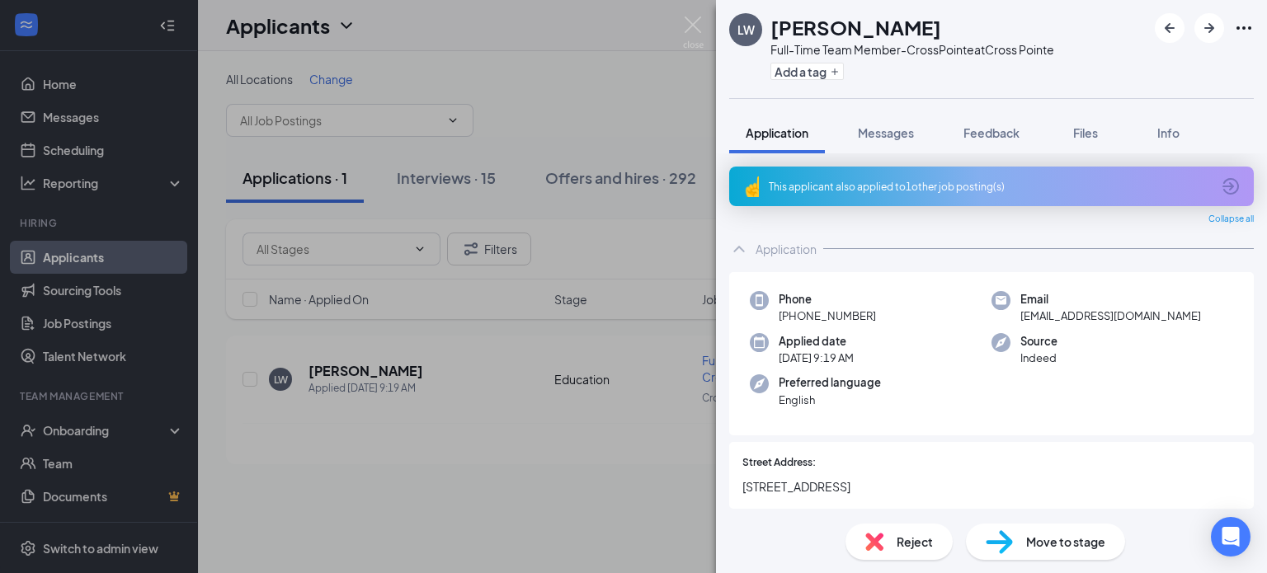
click at [1098, 185] on div "This applicant also applied to 1 other job posting(s)" at bounding box center [990, 187] width 442 height 14
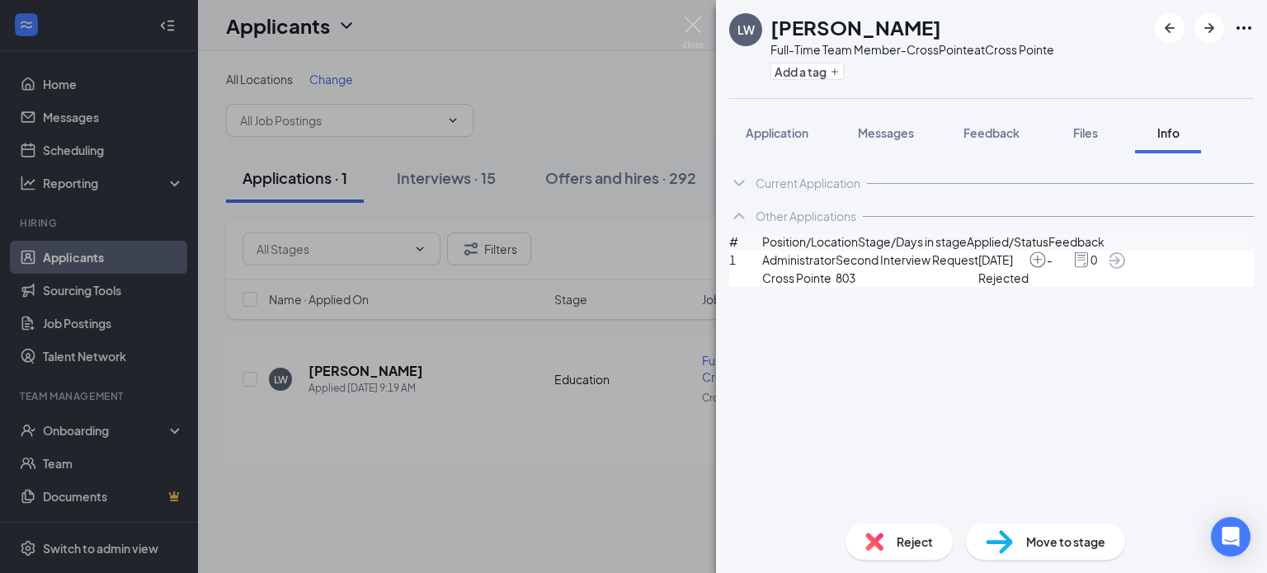
click at [827, 269] on span "Administrator" at bounding box center [798, 260] width 73 height 18
click at [873, 135] on span "Messages" at bounding box center [886, 132] width 56 height 15
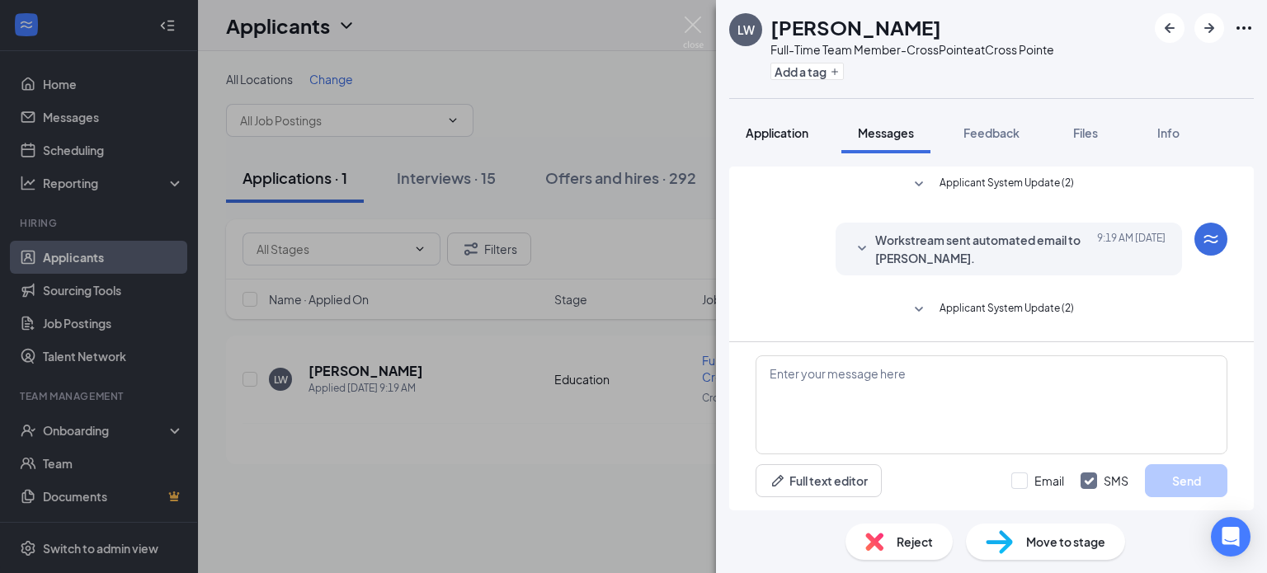
click at [784, 129] on span "Application" at bounding box center [777, 132] width 63 height 15
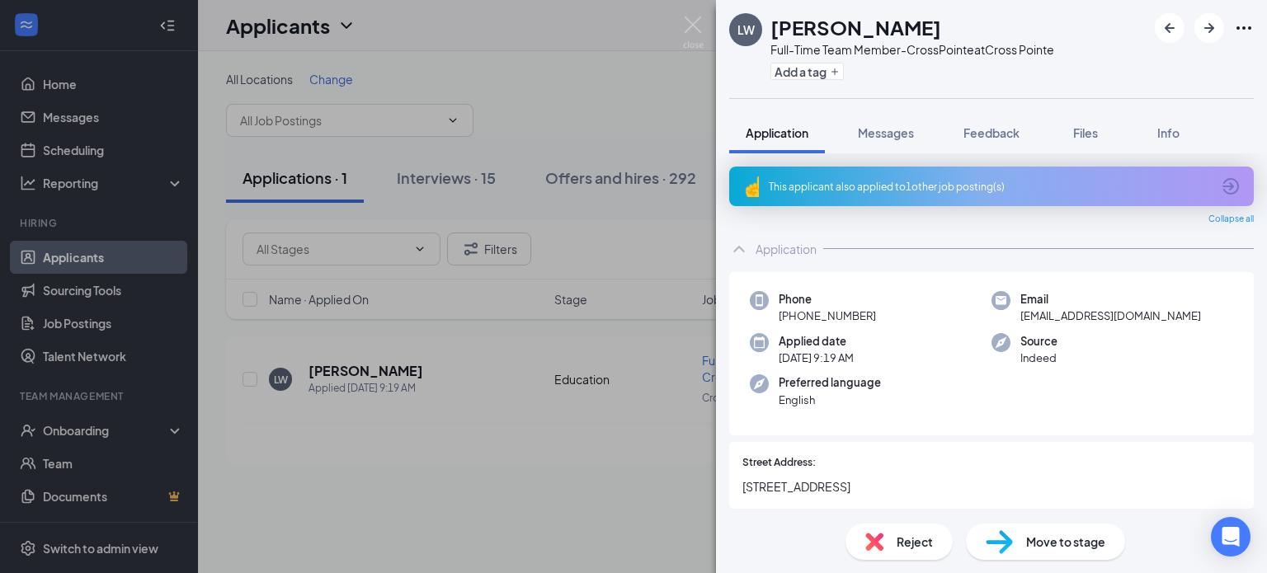
click at [1138, 193] on div "This applicant also applied to 1 other job posting(s)" at bounding box center [990, 187] width 442 height 14
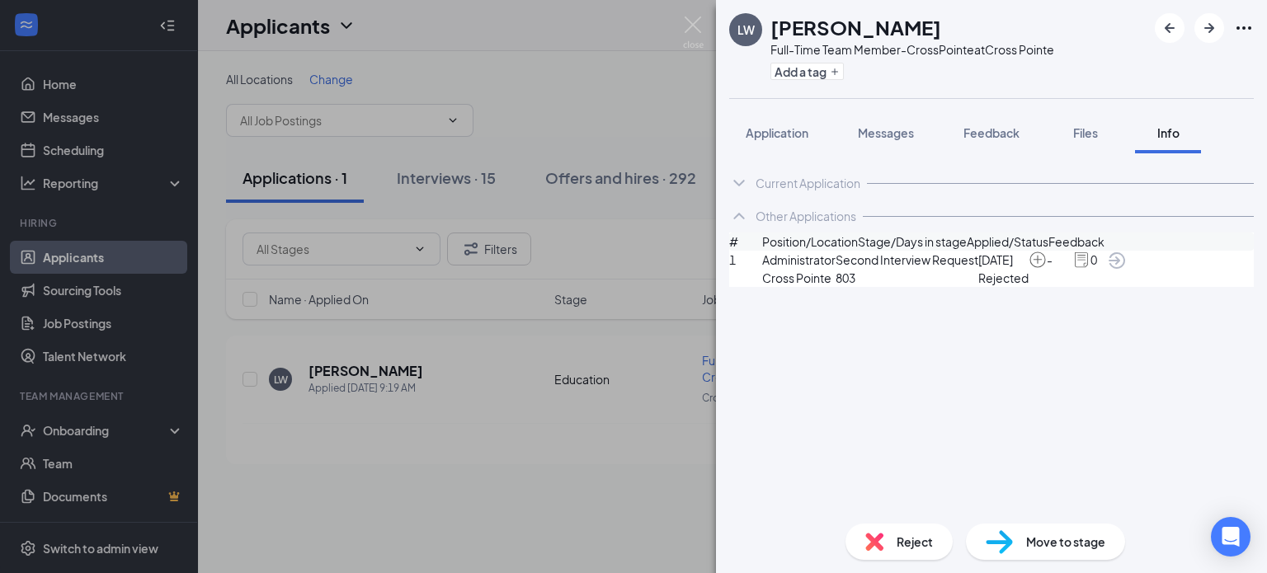
click at [798, 281] on div "1 Administrator Cross Pointe Second Interview Request 803 [DATE] Rejected - 0" at bounding box center [991, 269] width 525 height 36
click at [1127, 271] on icon "ArrowCircle" at bounding box center [1117, 261] width 20 height 20
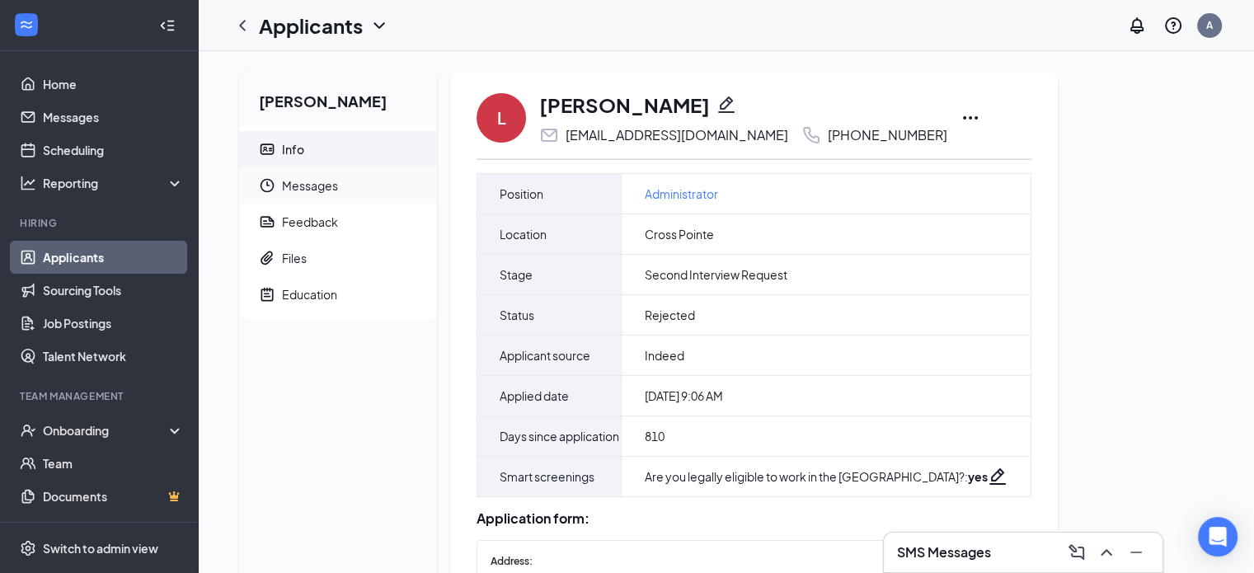
click at [301, 188] on span "Messages" at bounding box center [353, 185] width 142 height 36
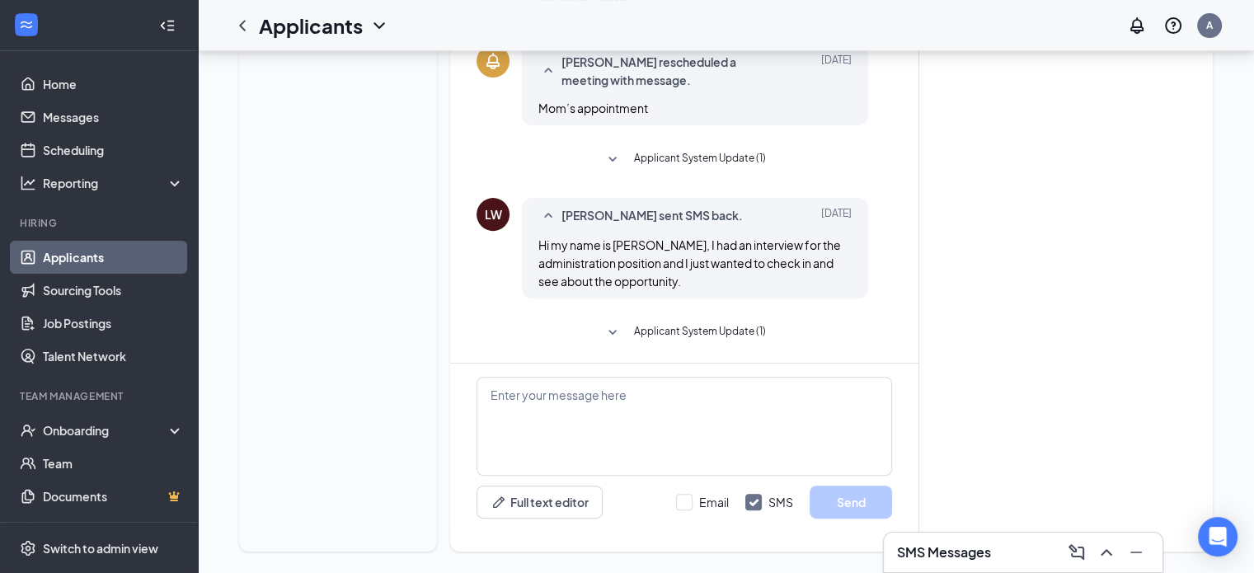
scroll to position [581, 0]
click at [681, 332] on span "Applicant System Update (1)" at bounding box center [699, 334] width 132 height 20
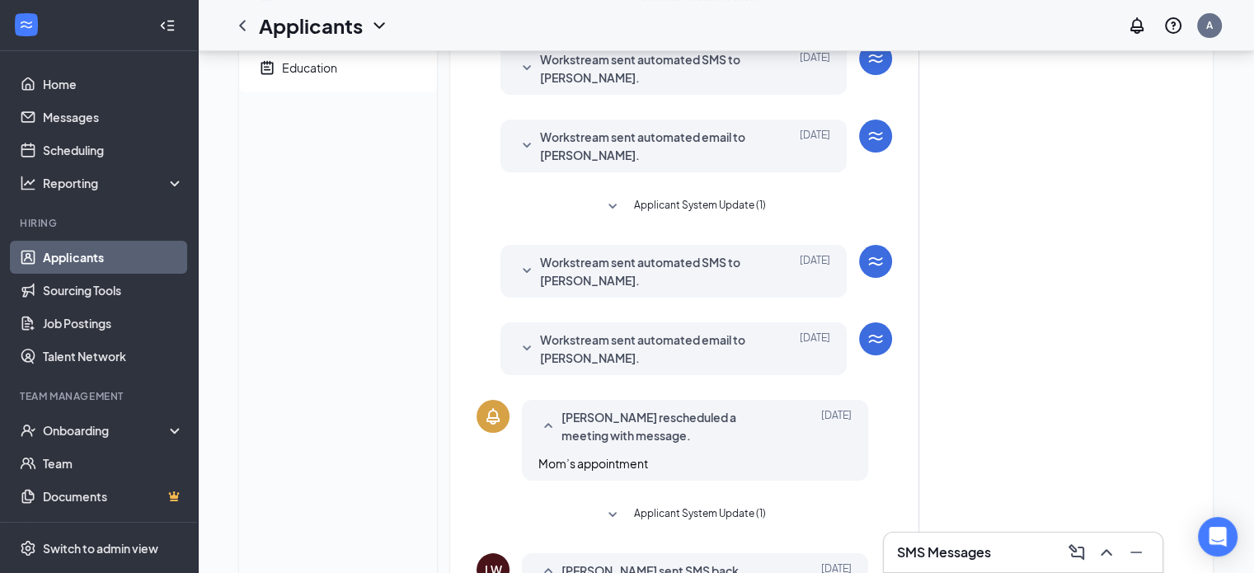
scroll to position [228, 0]
click at [534, 349] on icon "SmallChevronDown" at bounding box center [527, 348] width 20 height 20
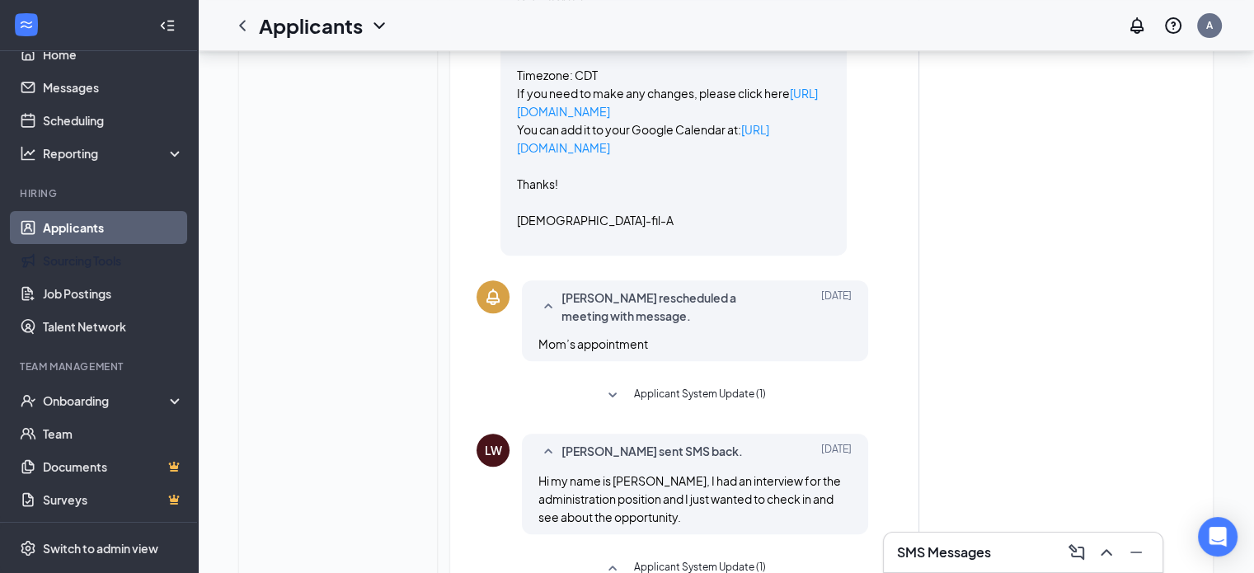
scroll to position [765, 0]
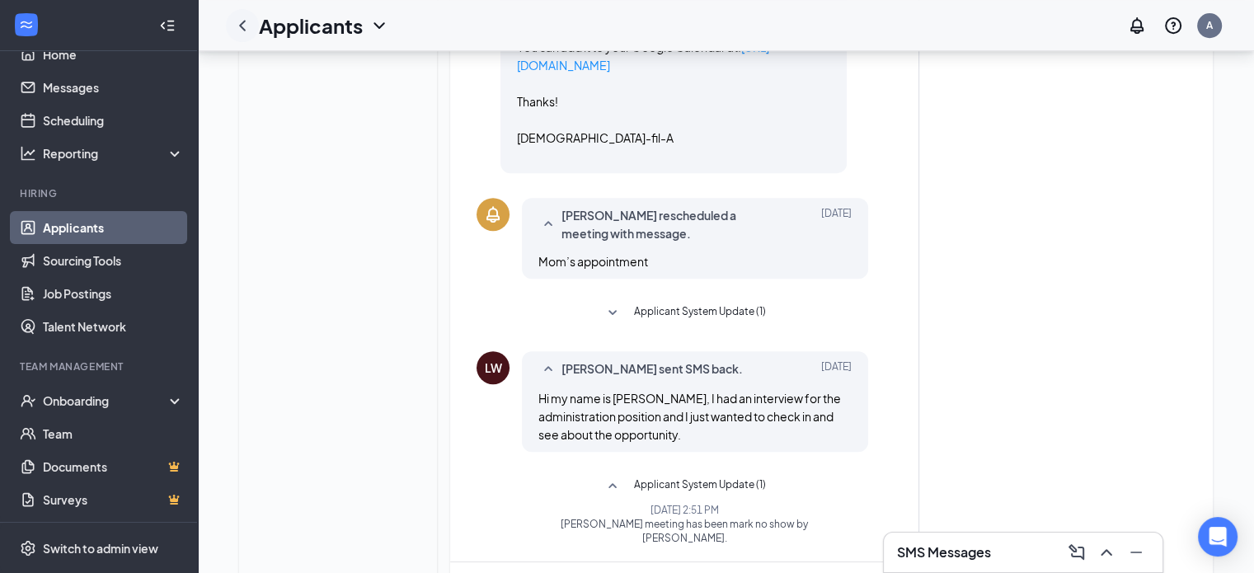
click at [247, 24] on icon "ChevronLeft" at bounding box center [243, 26] width 20 height 20
